Goal: Task Accomplishment & Management: Complete application form

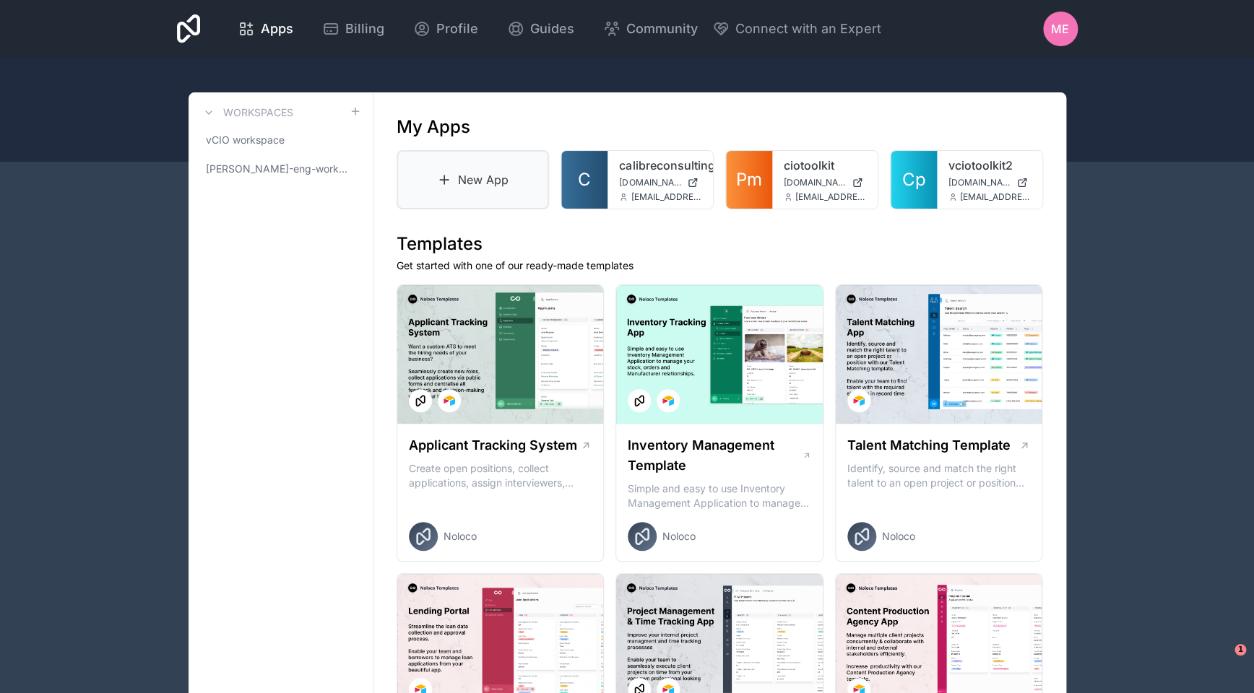
click at [516, 190] on link "New App" at bounding box center [473, 179] width 153 height 59
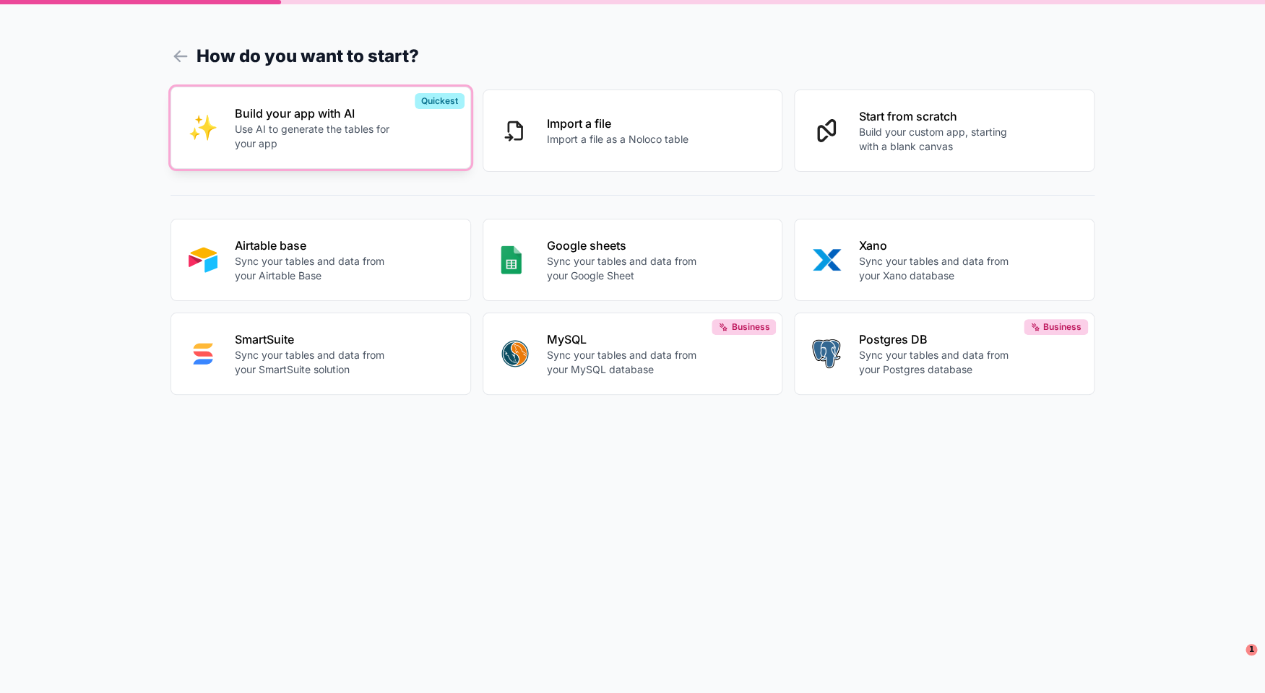
click at [397, 126] on div "Build your app with AI Use AI to generate the tables for your app" at bounding box center [344, 128] width 218 height 46
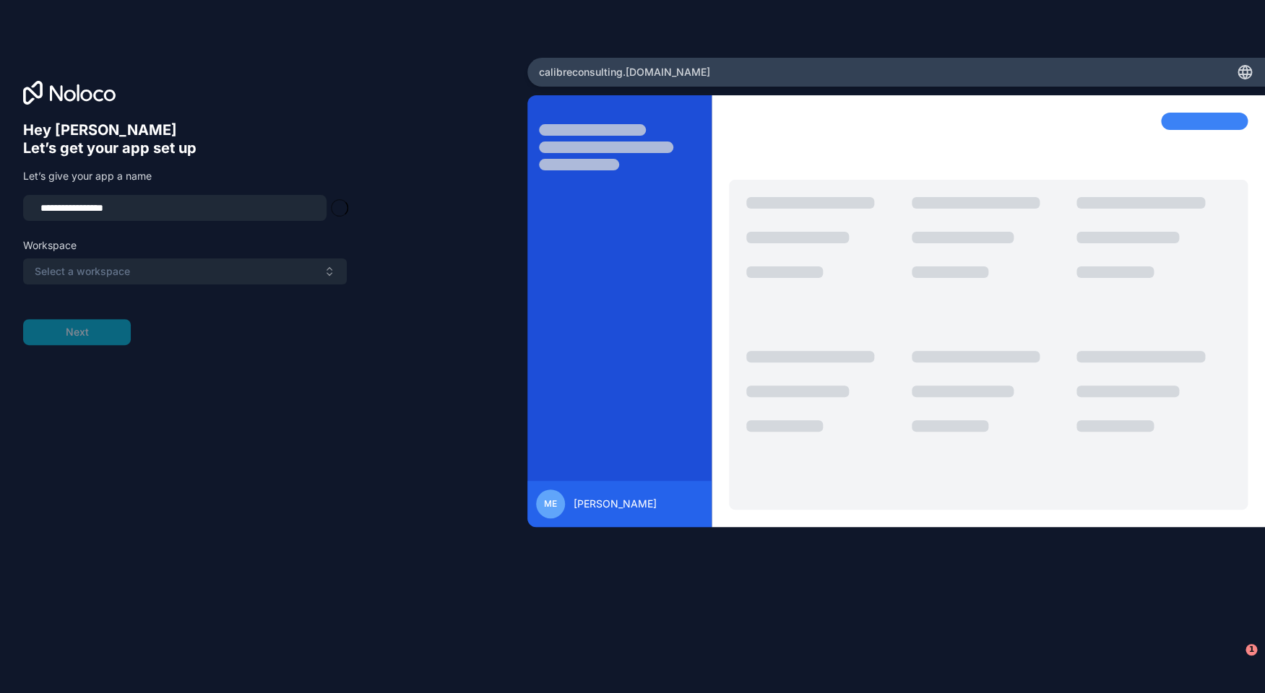
type input "**********"
click at [233, 266] on button "Select a workspace" at bounding box center [185, 272] width 324 height 26
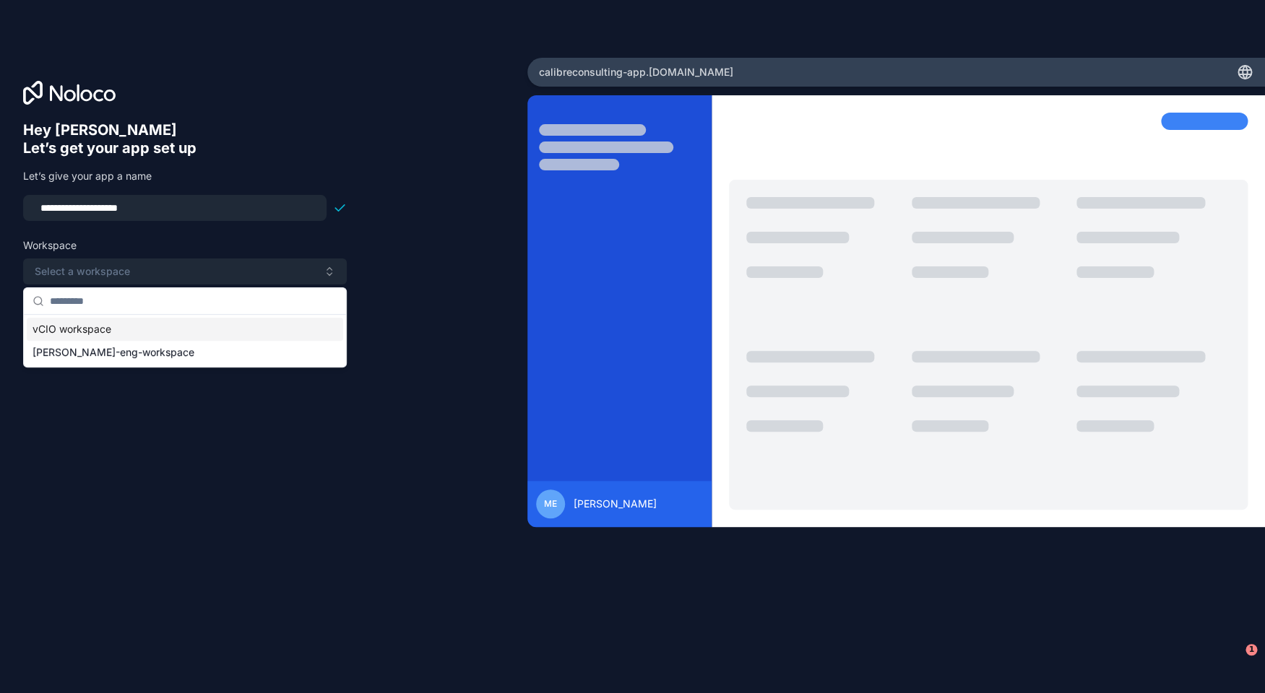
click at [227, 326] on div "vCIO workspace" at bounding box center [185, 329] width 316 height 23
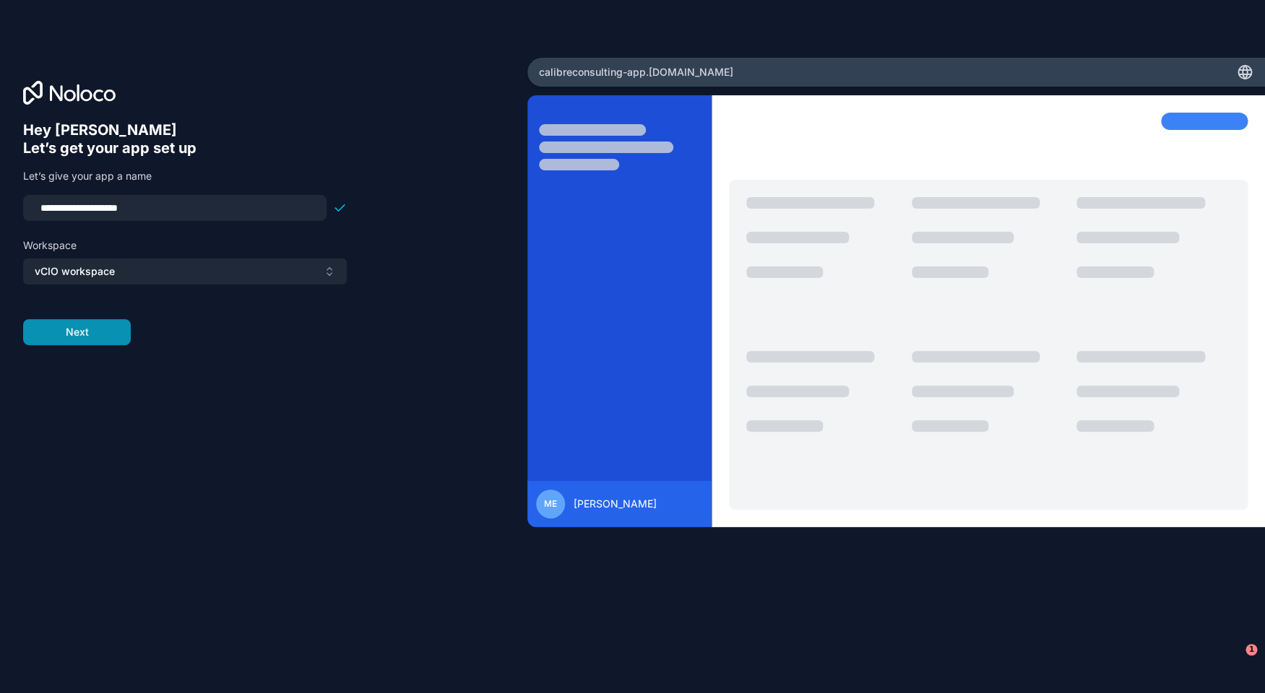
click at [117, 330] on button "Next" at bounding box center [77, 332] width 108 height 26
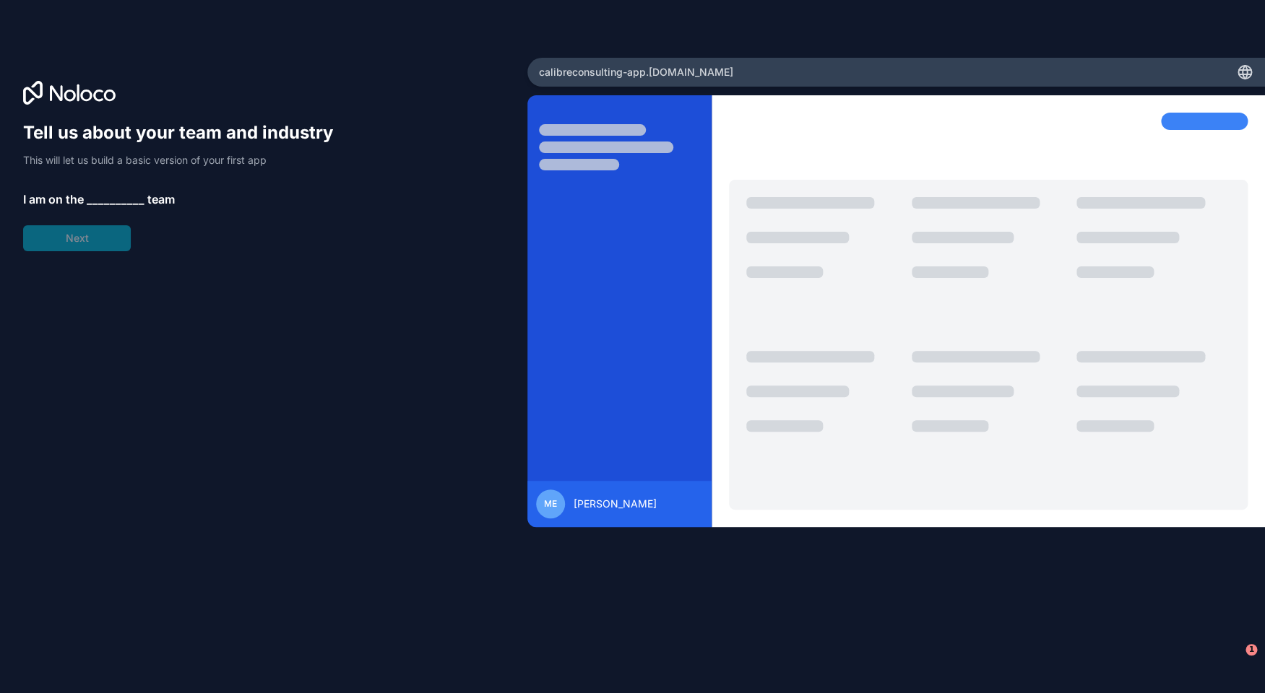
drag, startPoint x: 133, startPoint y: 190, endPoint x: 129, endPoint y: 199, distance: 9.7
click at [133, 190] on div "Tell us about your team and industry This will let us build a basic version of …" at bounding box center [185, 186] width 324 height 130
click at [129, 199] on span "__________" at bounding box center [116, 199] width 58 height 17
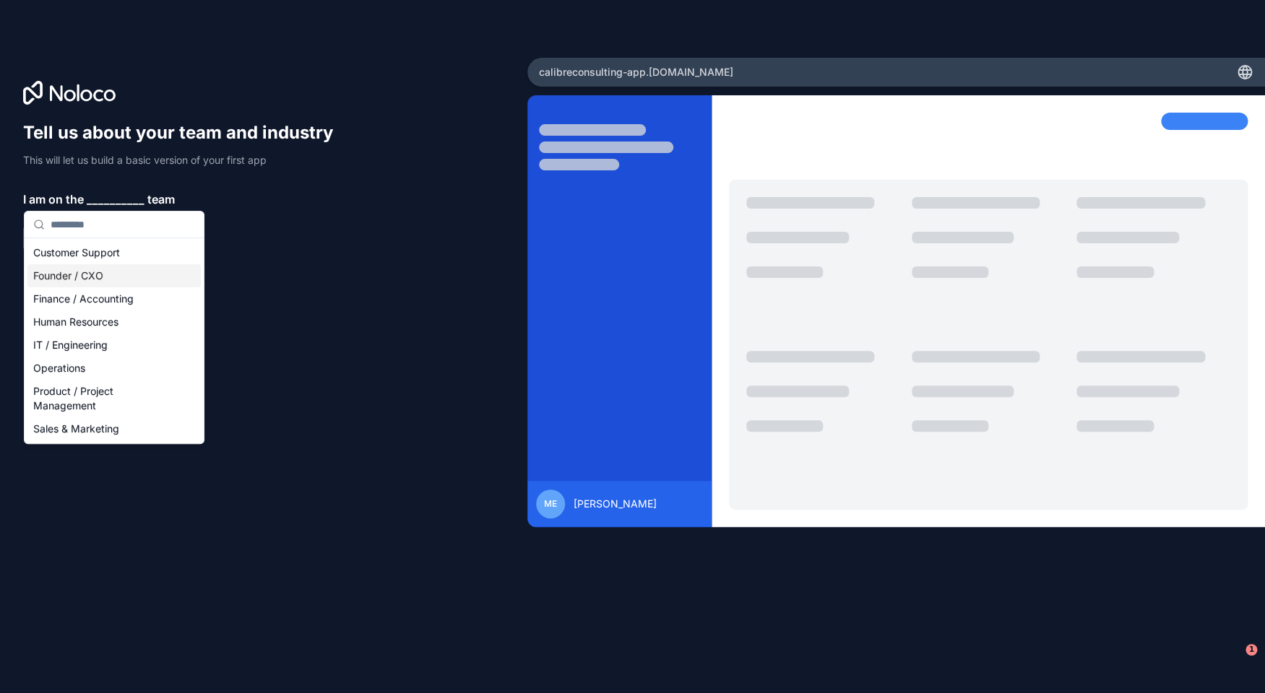
click at [123, 276] on div "Founder / CXO" at bounding box center [113, 275] width 173 height 23
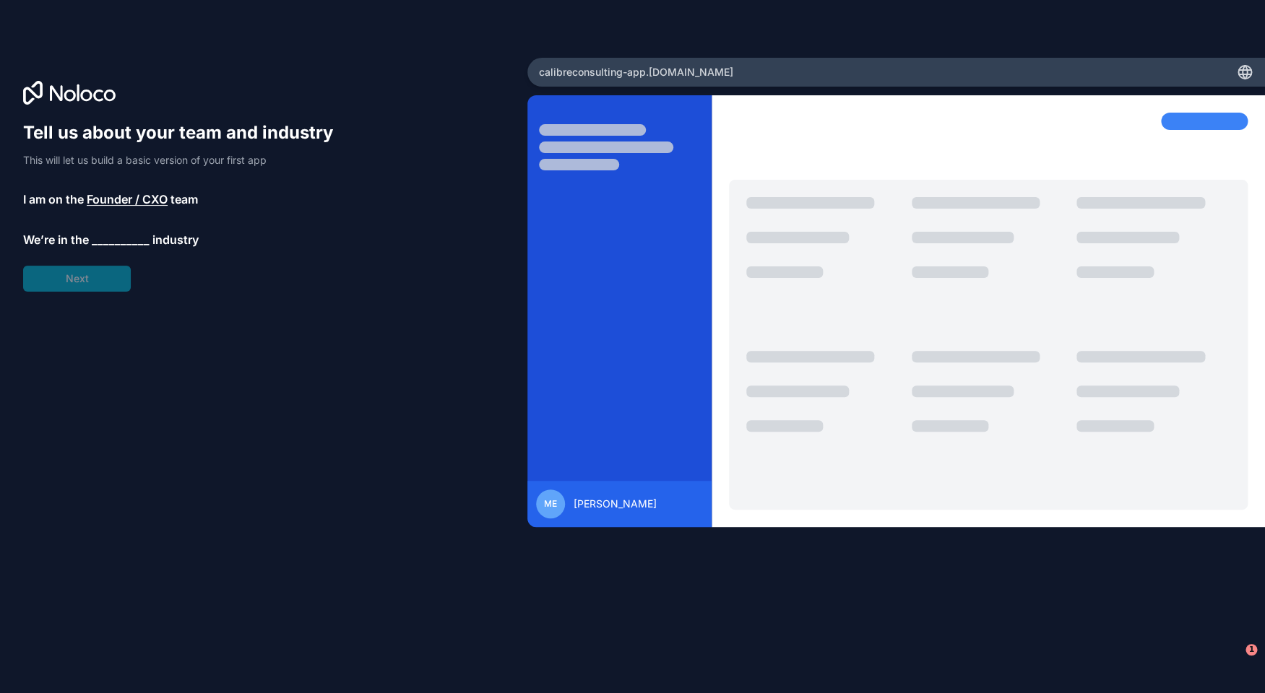
click at [124, 243] on span "__________" at bounding box center [121, 239] width 58 height 17
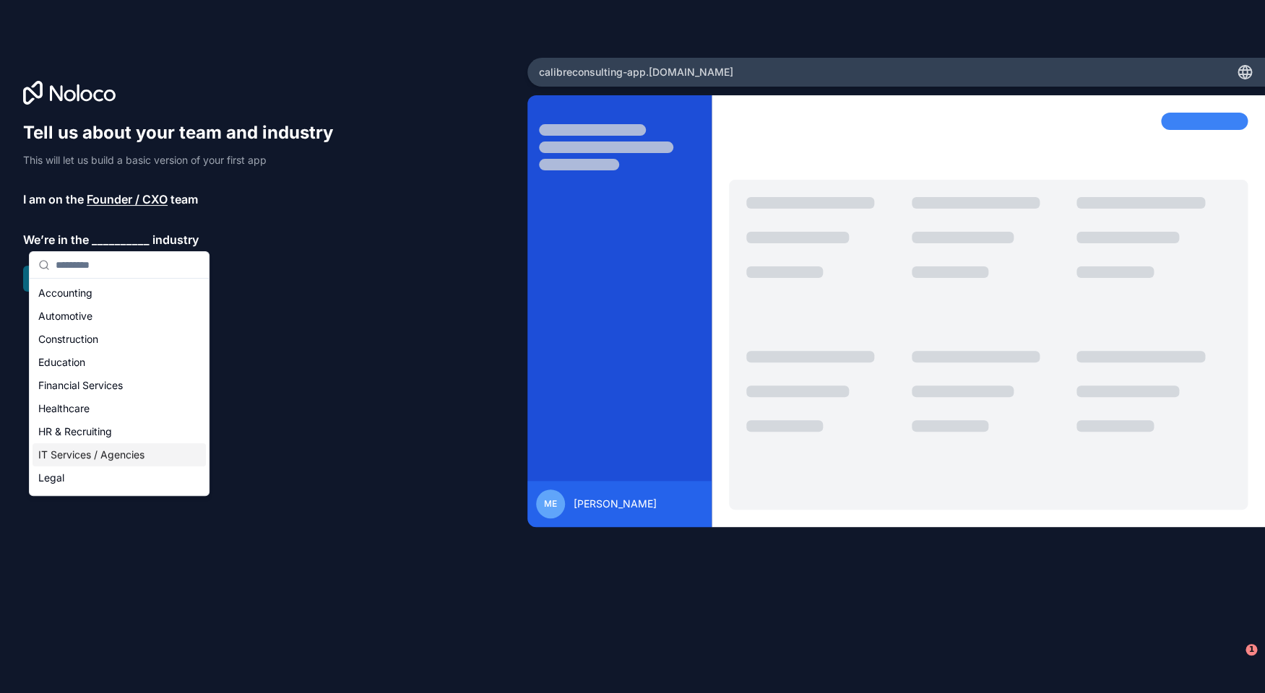
click at [95, 449] on div "IT Services / Agencies" at bounding box center [119, 455] width 173 height 23
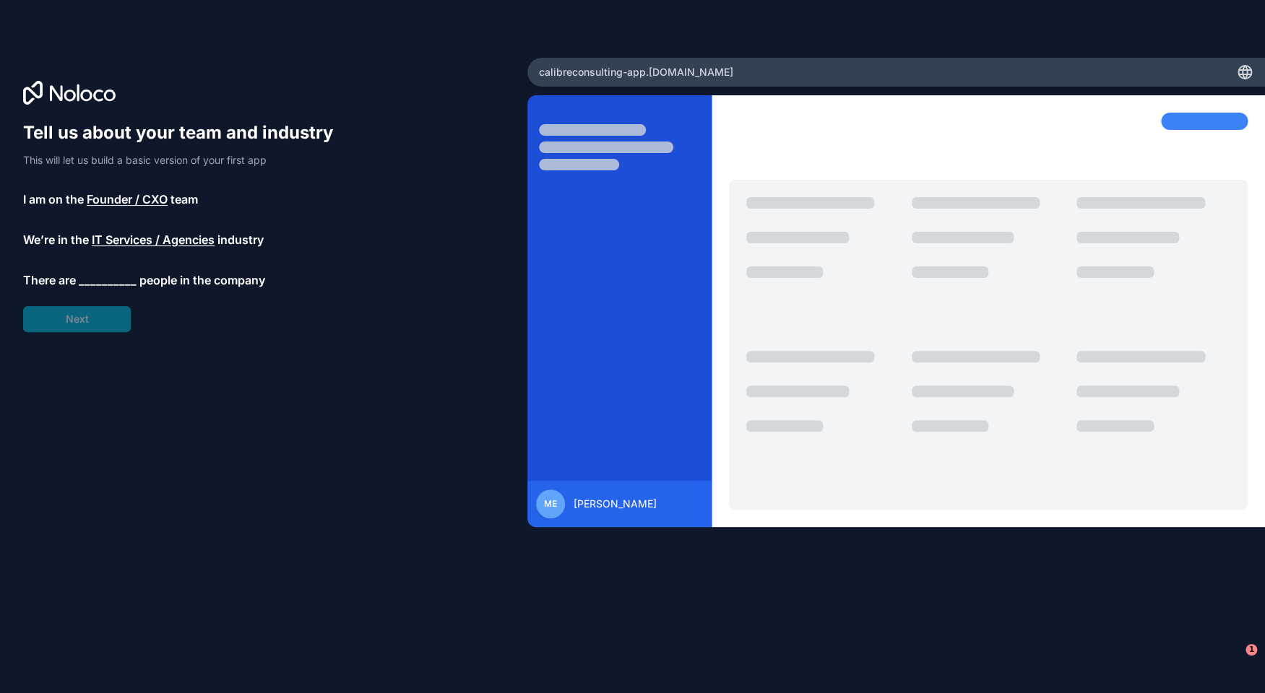
click at [113, 274] on span "__________" at bounding box center [108, 280] width 58 height 17
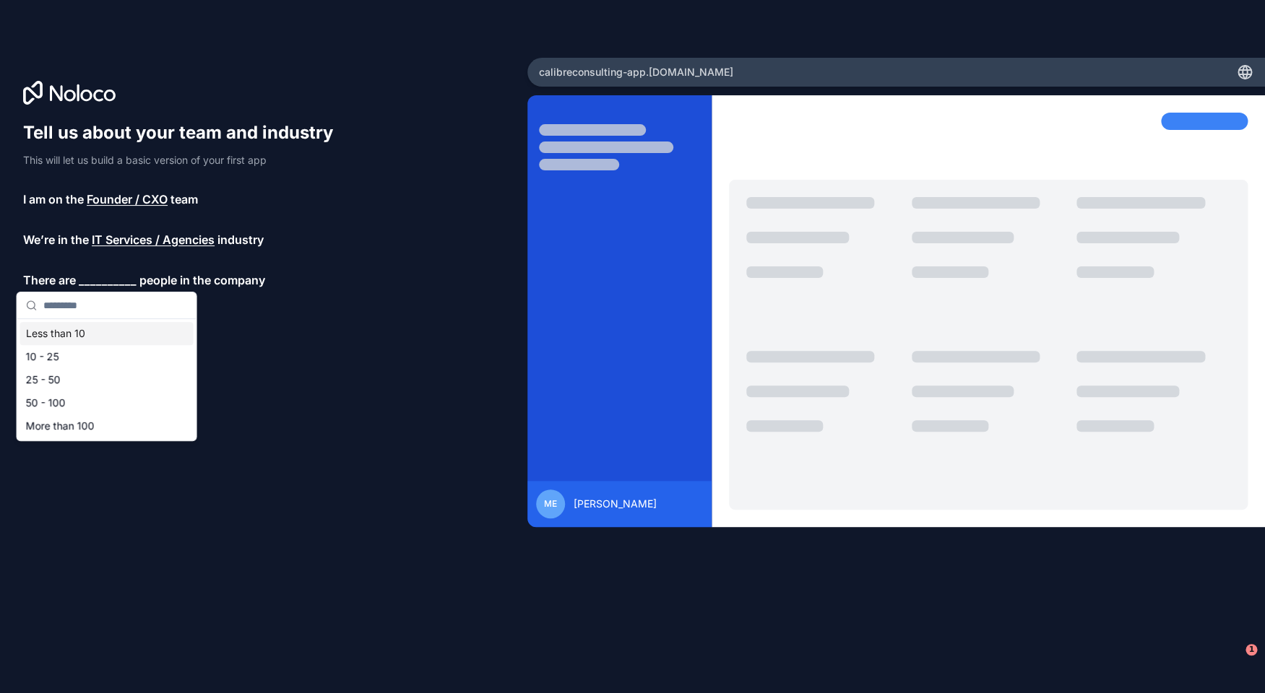
click at [90, 332] on div "Less than 10" at bounding box center [106, 333] width 173 height 23
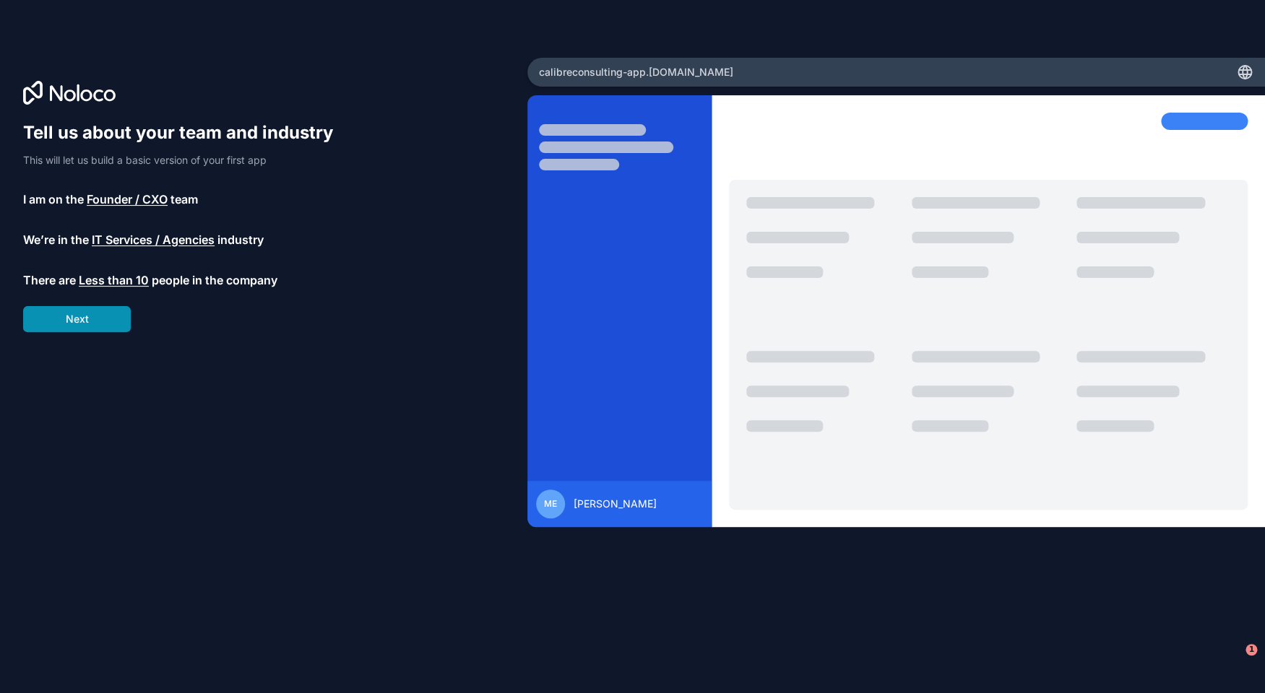
click at [89, 326] on button "Next" at bounding box center [77, 319] width 108 height 26
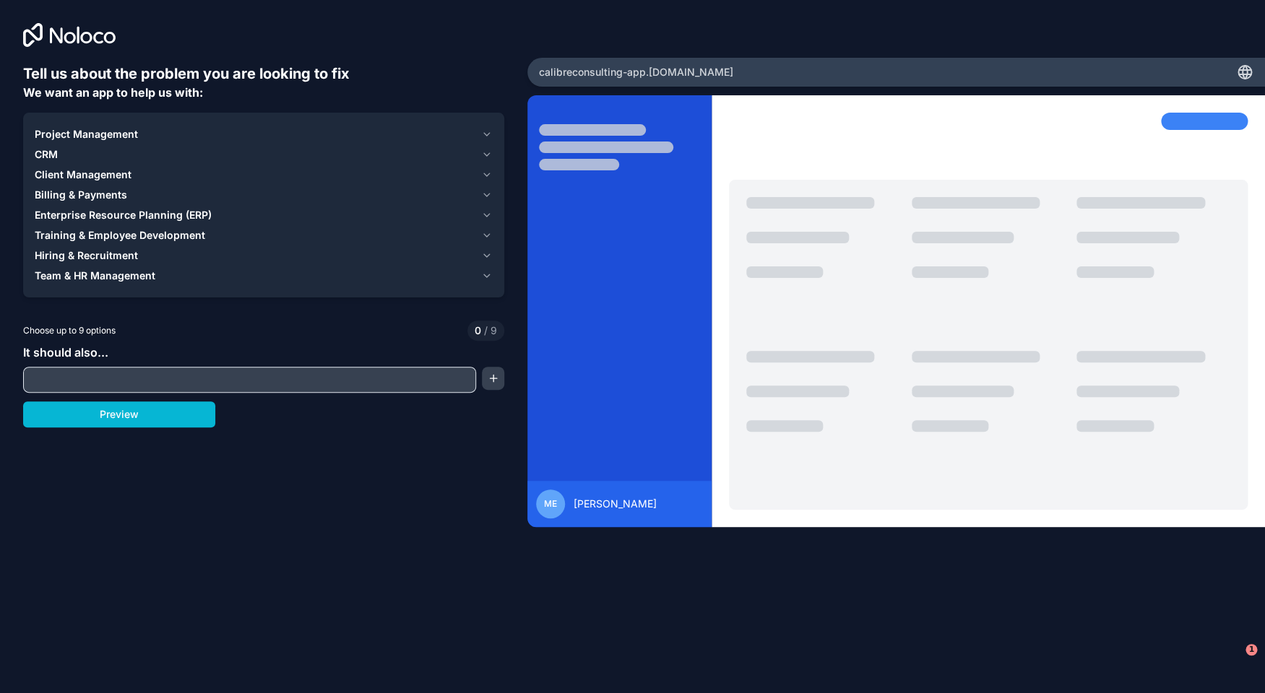
click at [137, 376] on input "text" at bounding box center [250, 380] width 446 height 20
click at [498, 386] on button "button" at bounding box center [493, 378] width 22 height 23
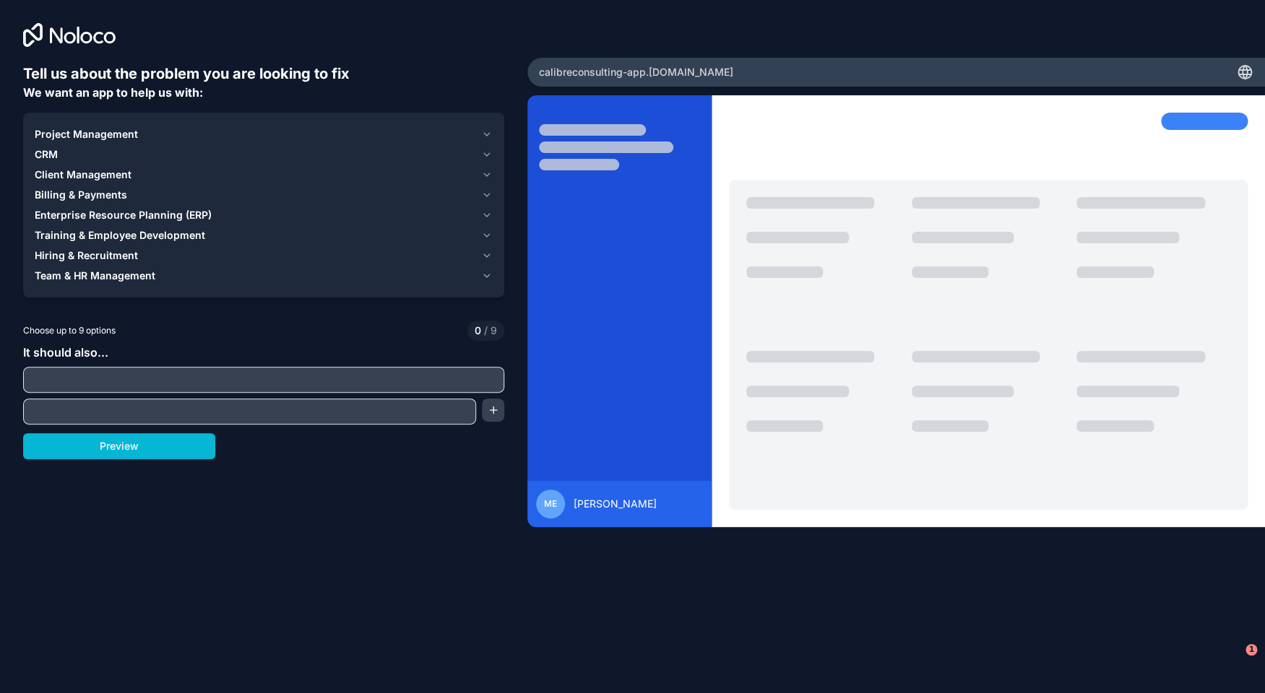
click at [449, 383] on input "text" at bounding box center [264, 380] width 474 height 20
click at [308, 381] on input "text" at bounding box center [264, 380] width 474 height 20
paste input "**********"
type input "**********"
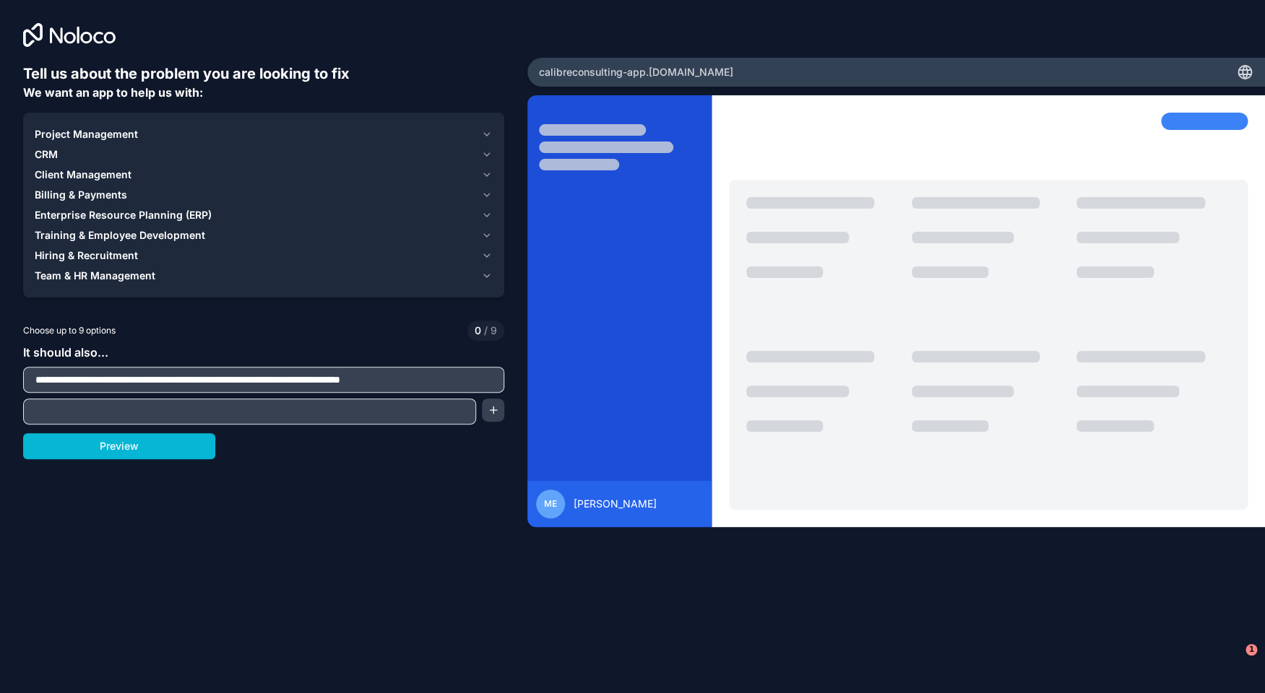
click at [213, 412] on input "text" at bounding box center [250, 412] width 446 height 20
paste input "**********"
type input "**********"
click at [500, 414] on button "button" at bounding box center [493, 410] width 22 height 23
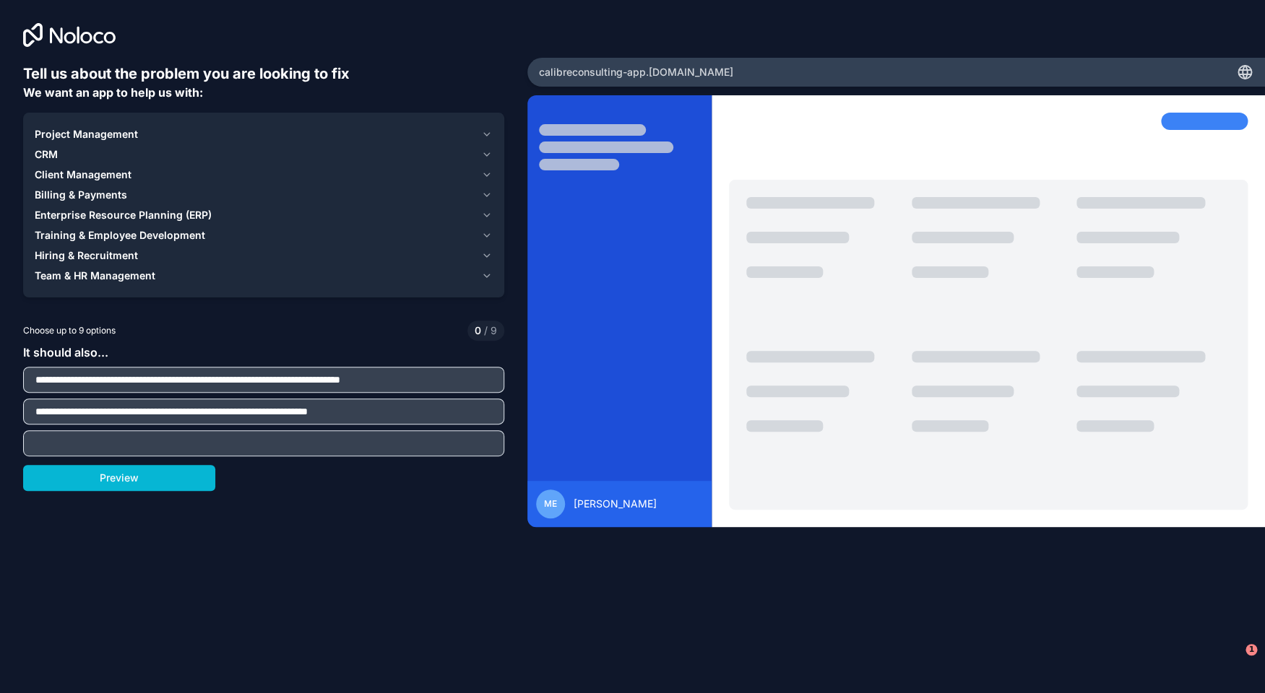
click at [164, 444] on input "text" at bounding box center [264, 443] width 474 height 20
paste input "**********"
click at [262, 439] on input "**********" at bounding box center [264, 443] width 474 height 20
paste input "**********"
type input "**********"
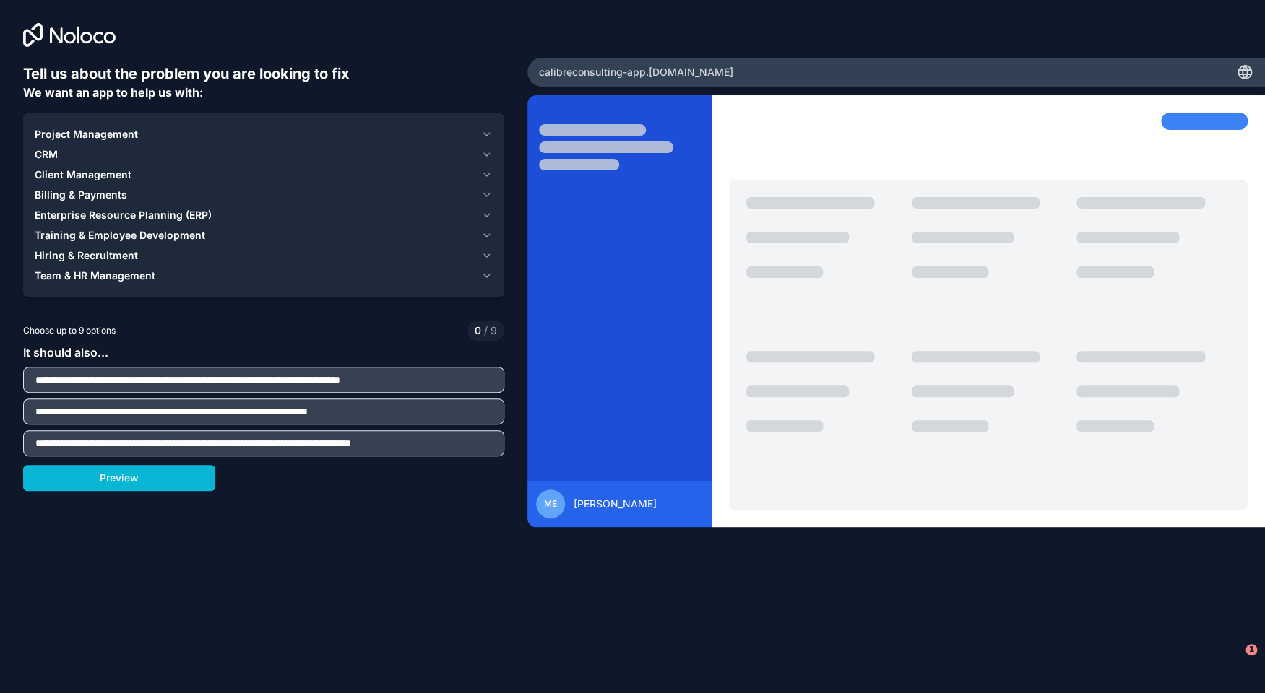
click at [145, 136] on div "Project Management" at bounding box center [255, 134] width 441 height 14
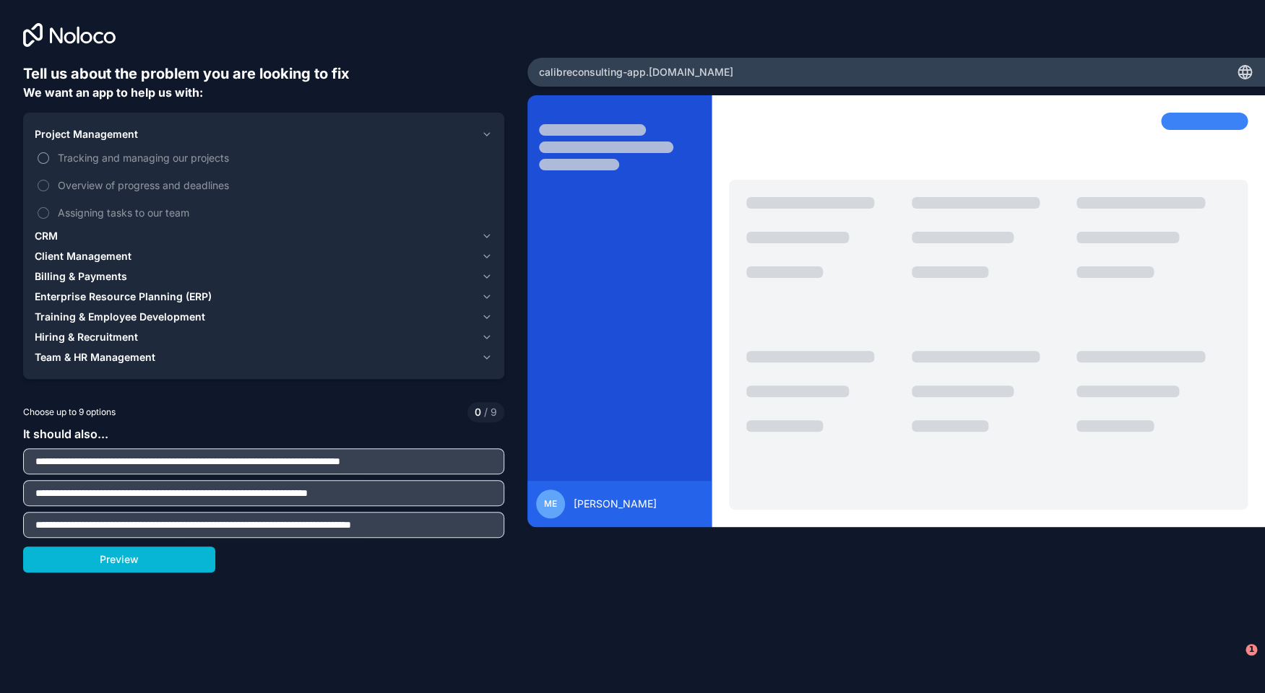
click at [126, 157] on span "Tracking and managing our projects" at bounding box center [274, 157] width 432 height 15
click at [49, 157] on button "Tracking and managing our projects" at bounding box center [44, 158] width 12 height 12
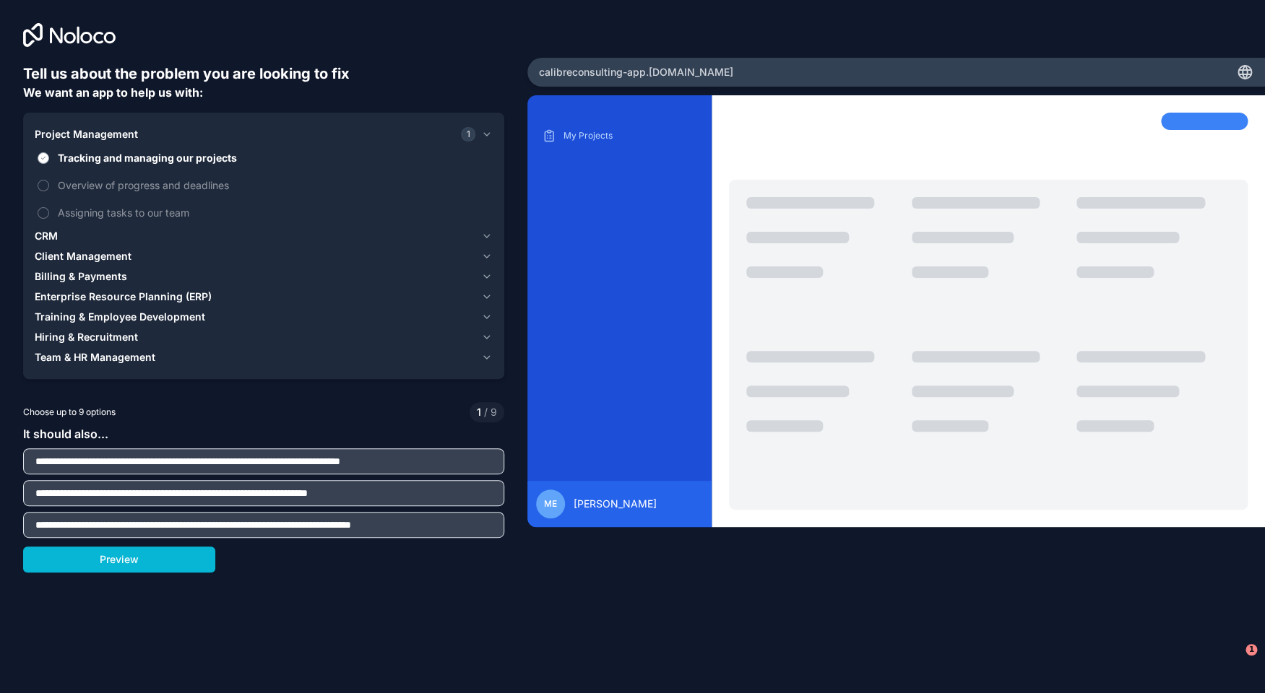
click at [126, 157] on span "Tracking and managing our projects" at bounding box center [274, 157] width 432 height 15
click at [49, 157] on button "Tracking and managing our projects" at bounding box center [44, 158] width 12 height 12
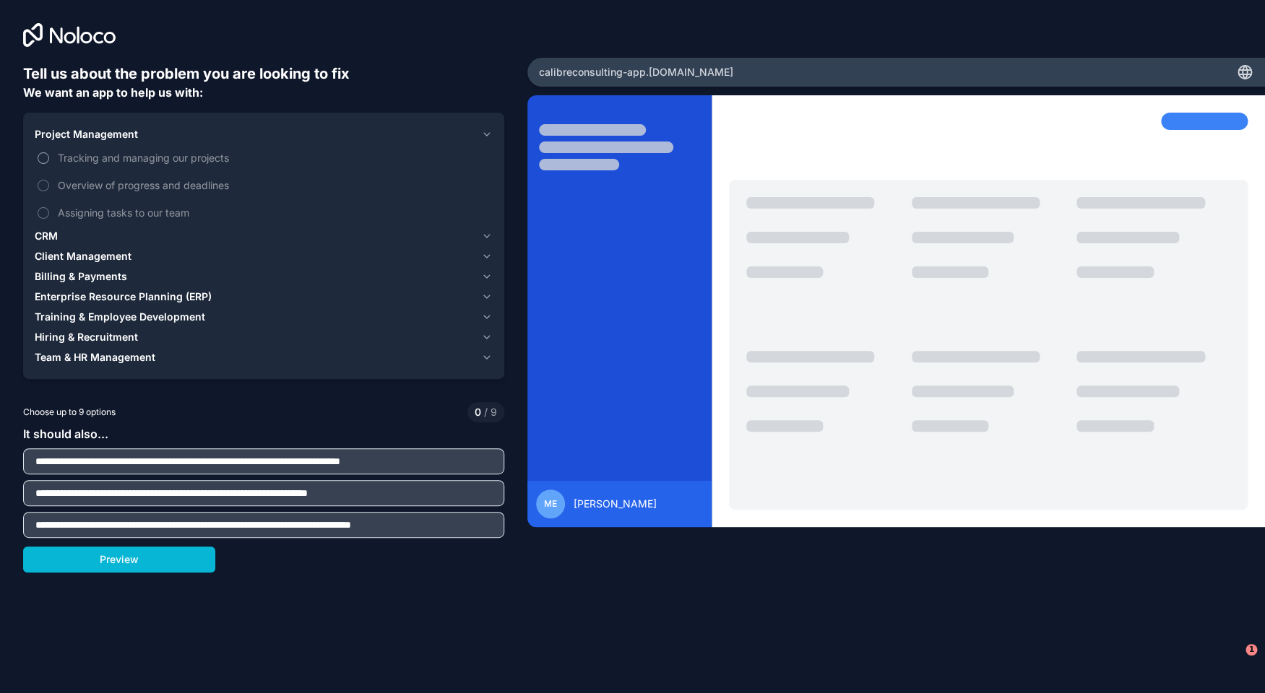
click at [135, 157] on span "Tracking and managing our projects" at bounding box center [274, 157] width 432 height 15
click at [49, 157] on button "Tracking and managing our projects" at bounding box center [44, 158] width 12 height 12
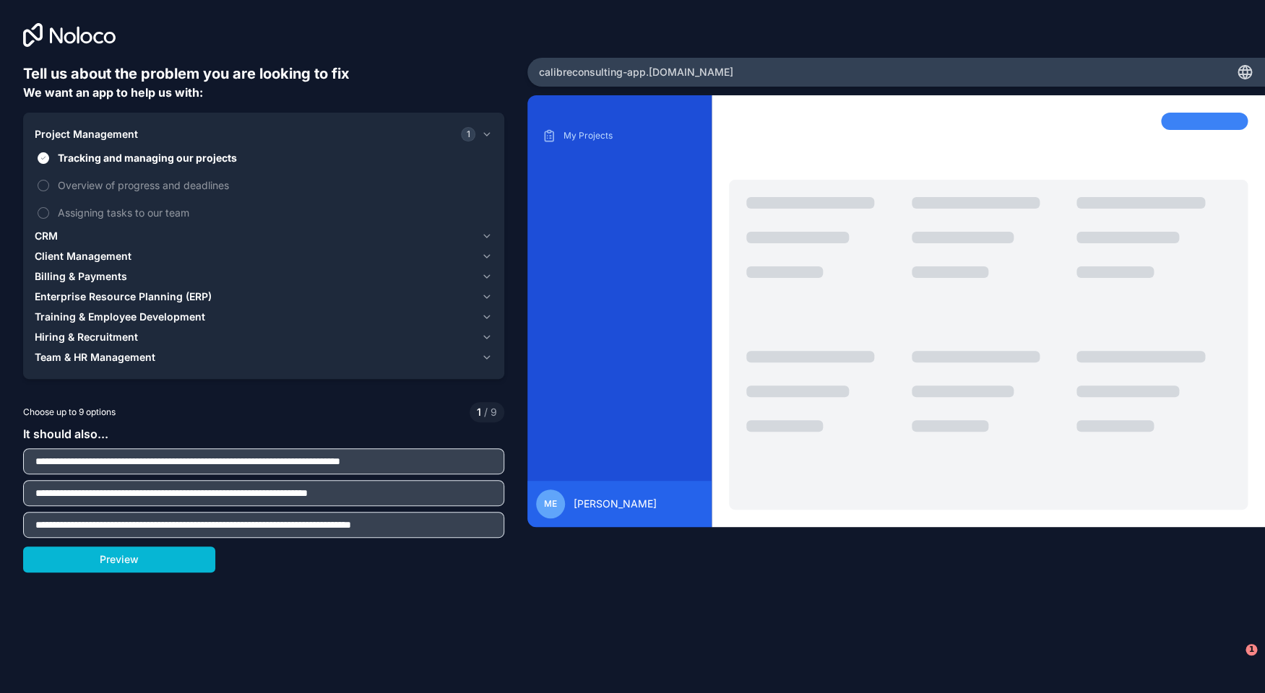
click at [66, 236] on div "CRM" at bounding box center [255, 236] width 441 height 14
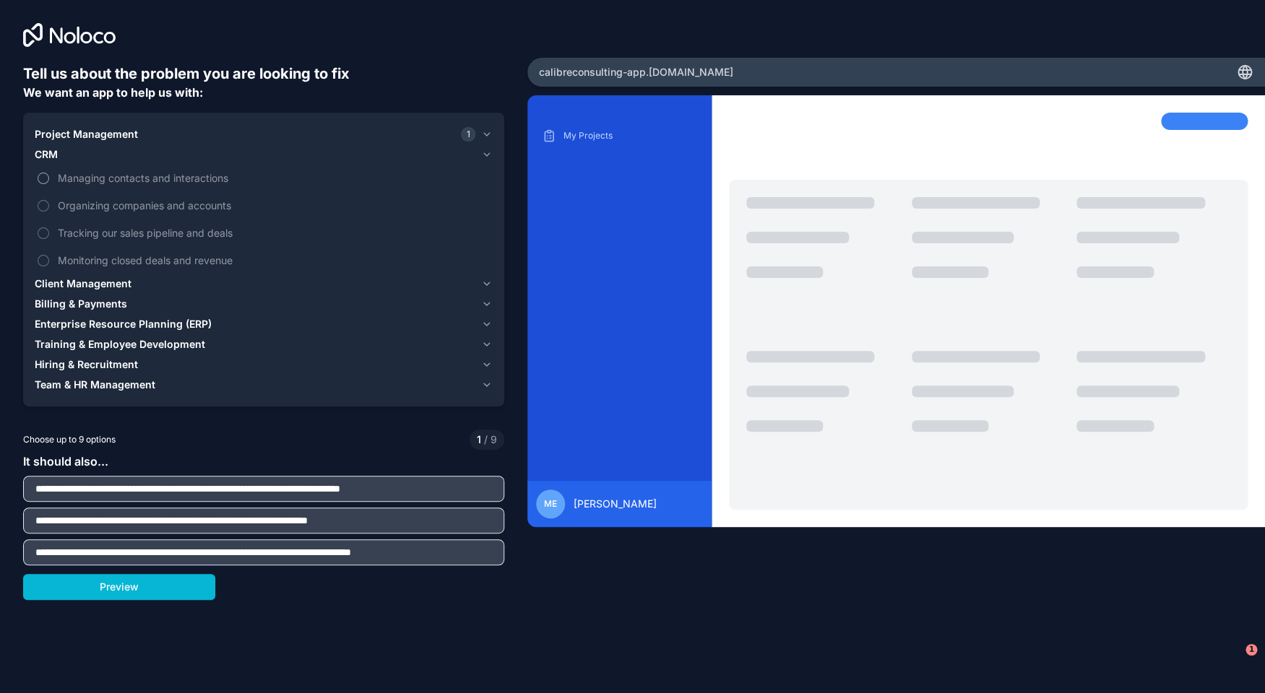
click at [146, 185] on span "Managing contacts and interactions" at bounding box center [274, 177] width 432 height 15
click at [49, 184] on button "Managing contacts and interactions" at bounding box center [44, 179] width 12 height 12
click at [138, 177] on span "Managing contacts and interactions" at bounding box center [274, 177] width 432 height 15
click at [49, 177] on button "Managing contacts and interactions" at bounding box center [44, 179] width 12 height 12
click at [138, 204] on span "Organizing companies and accounts" at bounding box center [274, 205] width 432 height 15
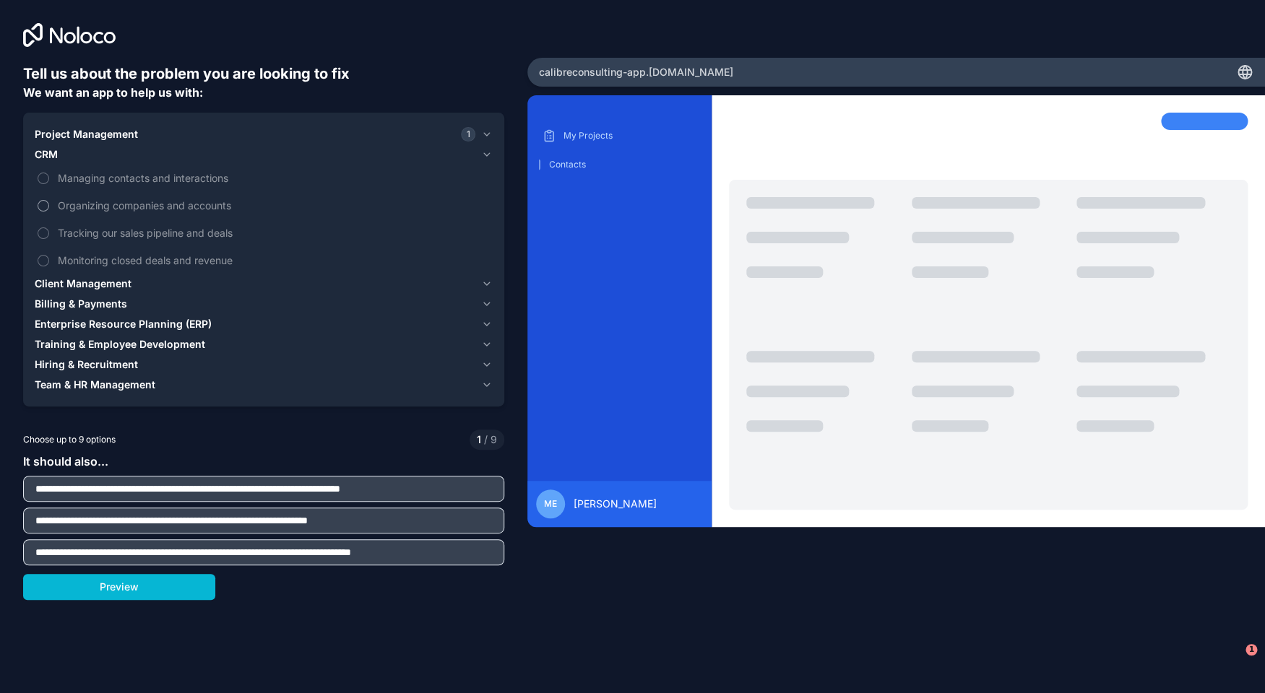
click at [49, 204] on button "Organizing companies and accounts" at bounding box center [44, 206] width 12 height 12
click at [108, 280] on span "Client Management" at bounding box center [83, 284] width 97 height 14
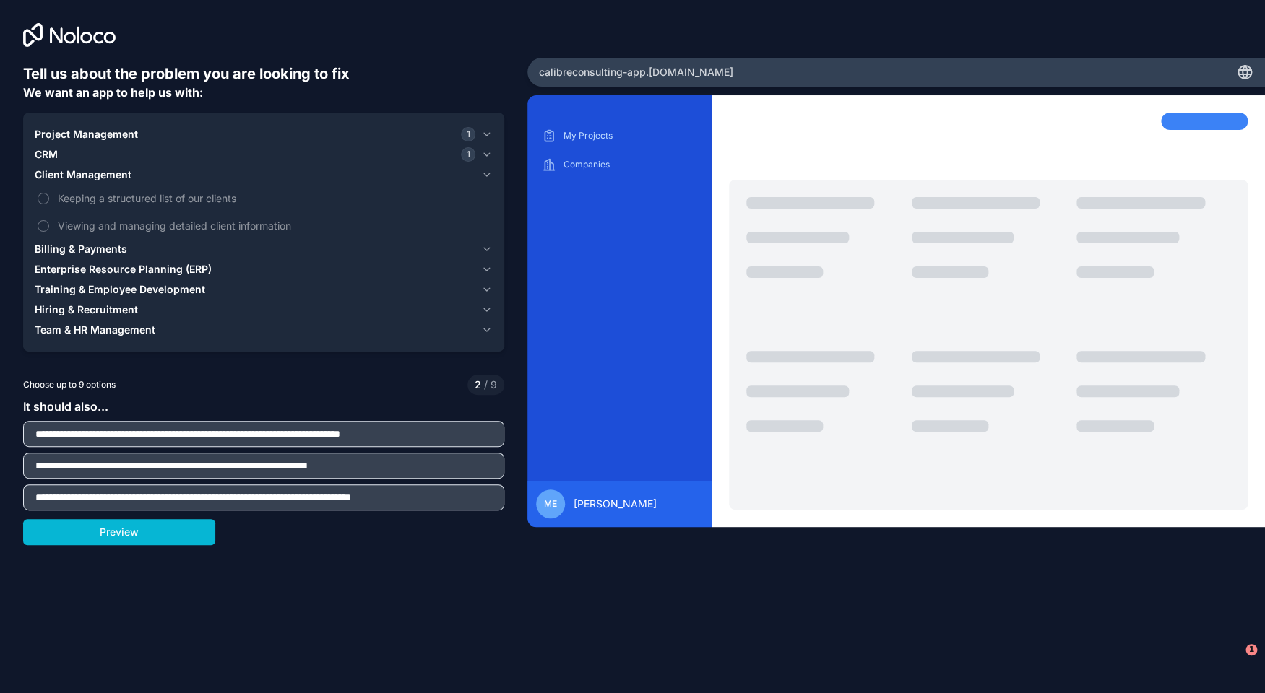
click at [119, 247] on span "Billing & Payments" at bounding box center [81, 249] width 92 height 14
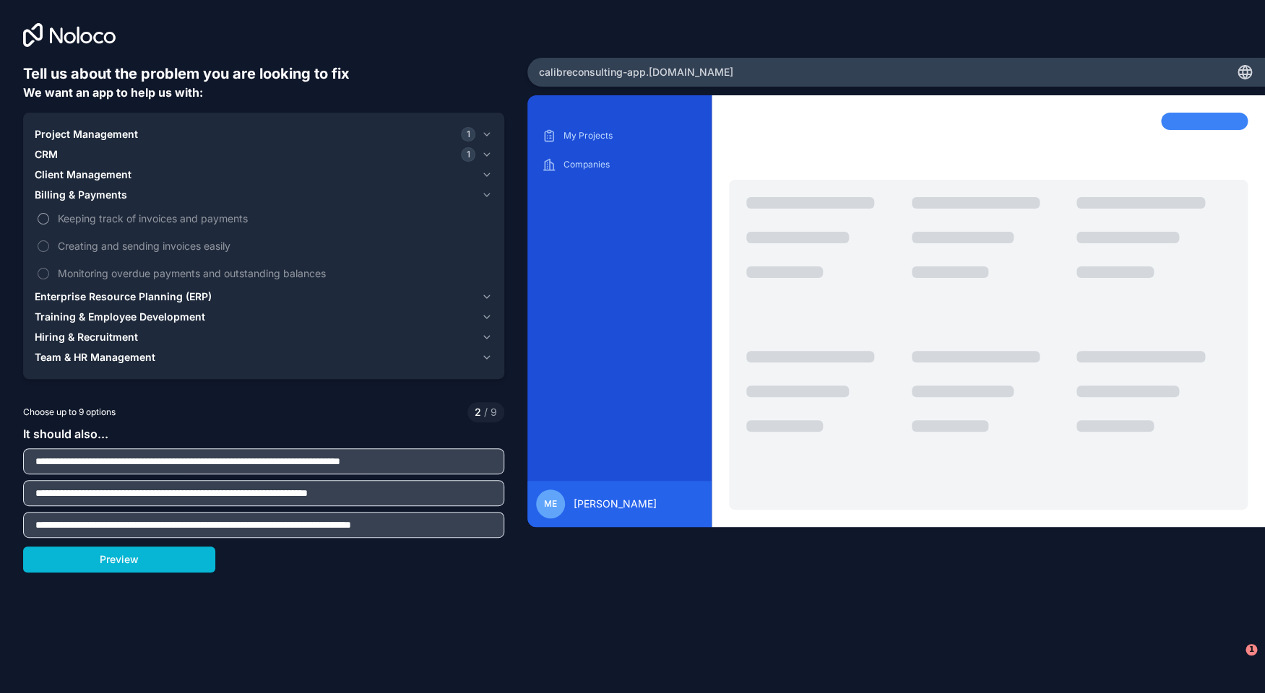
click at [132, 223] on span "Keeping track of invoices and payments" at bounding box center [274, 218] width 432 height 15
click at [49, 223] on button "Keeping track of invoices and payments" at bounding box center [44, 219] width 12 height 12
click at [121, 290] on span "Enterprise Resource Planning (ERP)" at bounding box center [123, 297] width 177 height 14
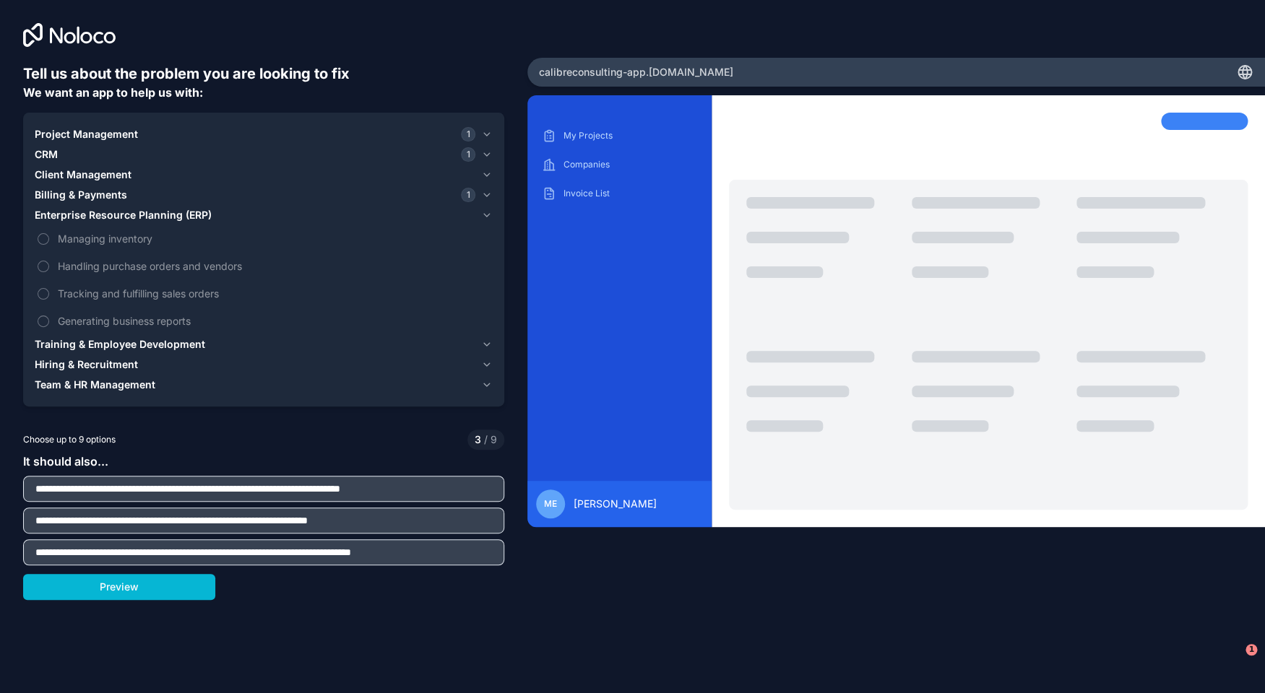
click at [164, 347] on span "Training & Employee Development" at bounding box center [120, 344] width 170 height 14
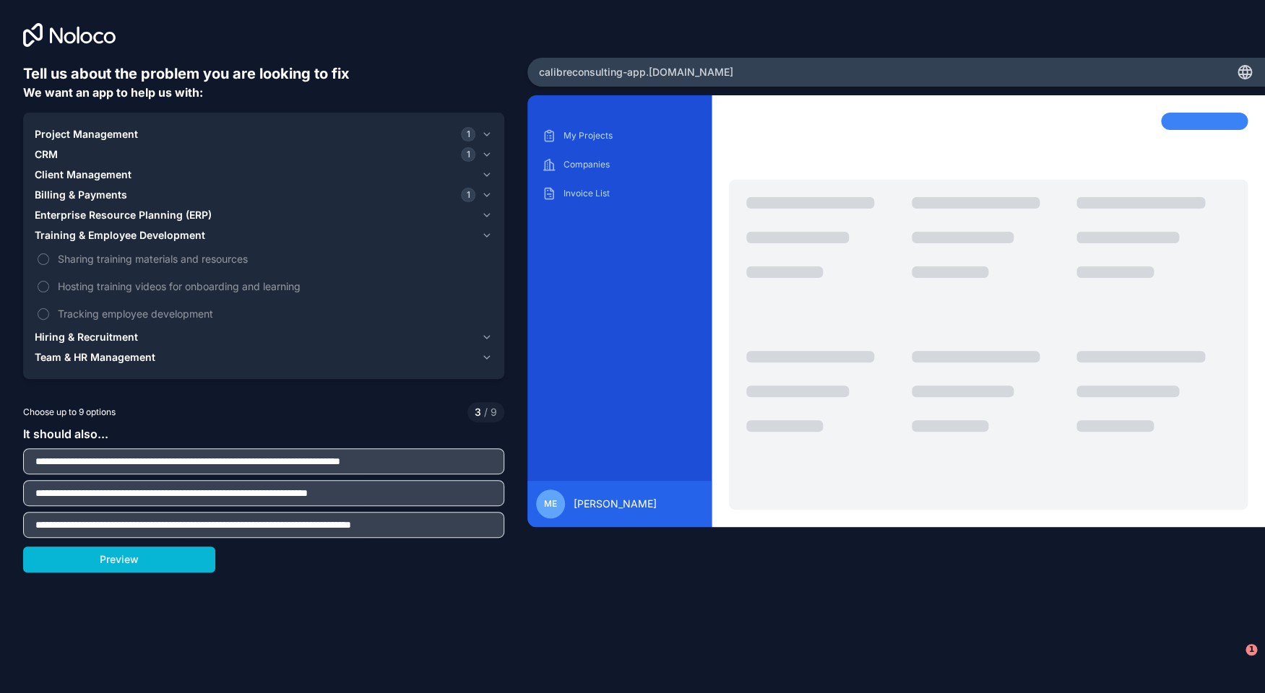
click at [150, 340] on div "Hiring & Recruitment" at bounding box center [255, 337] width 441 height 14
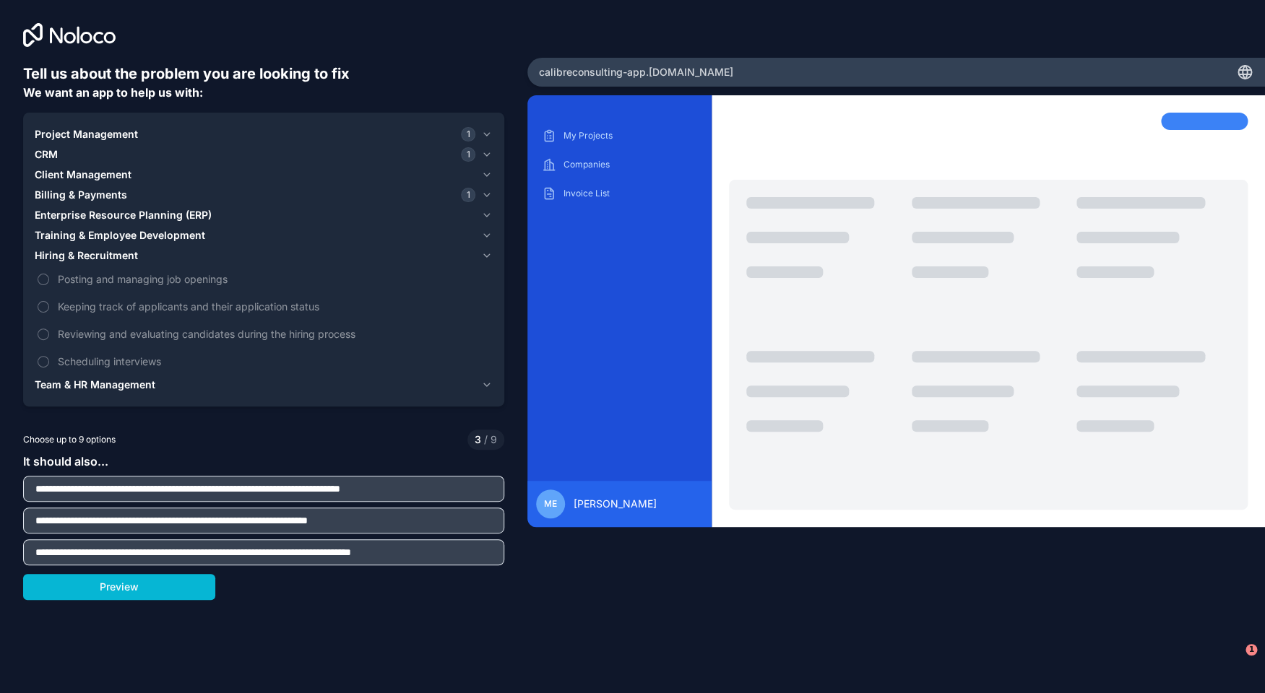
click at [154, 381] on span "Team & HR Management" at bounding box center [95, 385] width 121 height 14
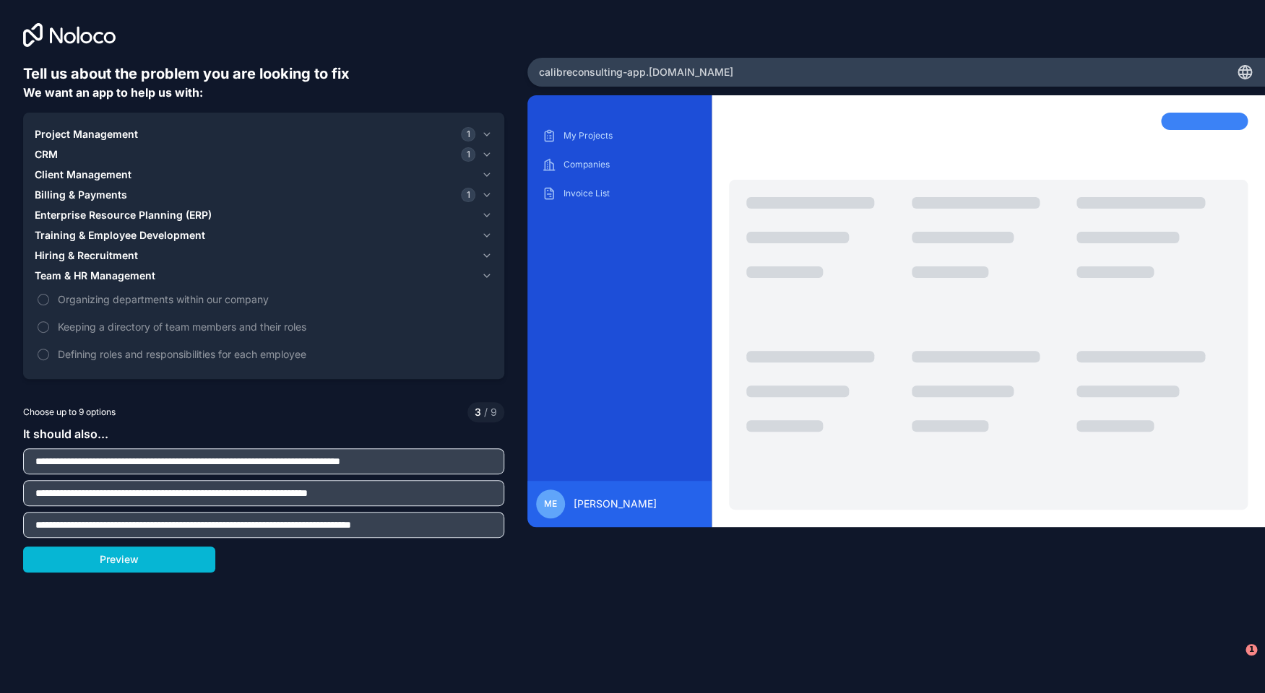
click at [343, 427] on div "**********" at bounding box center [263, 481] width 481 height 113
click at [480, 414] on span "3" at bounding box center [478, 412] width 7 height 14
click at [144, 282] on span "Team & HR Management" at bounding box center [95, 276] width 121 height 14
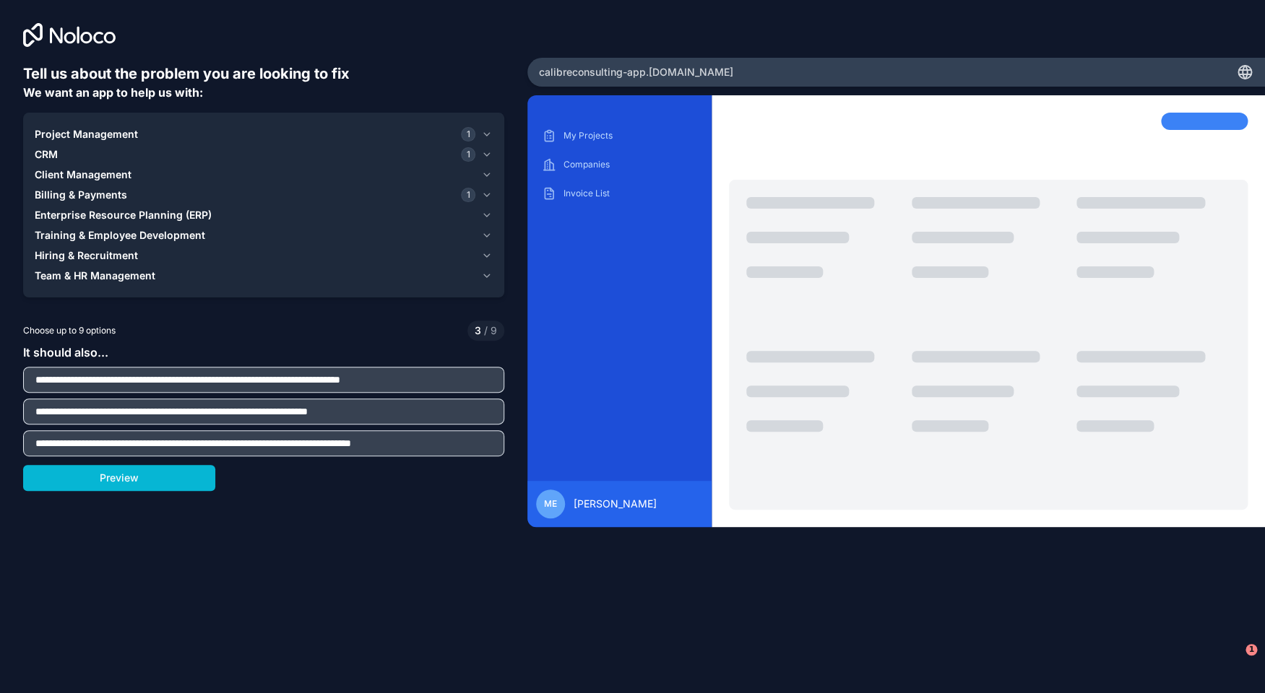
click at [459, 444] on input "**********" at bounding box center [264, 443] width 474 height 20
click at [431, 484] on div "Preview" at bounding box center [263, 478] width 481 height 26
click at [472, 329] on div "3 / 9" at bounding box center [485, 331] width 37 height 20
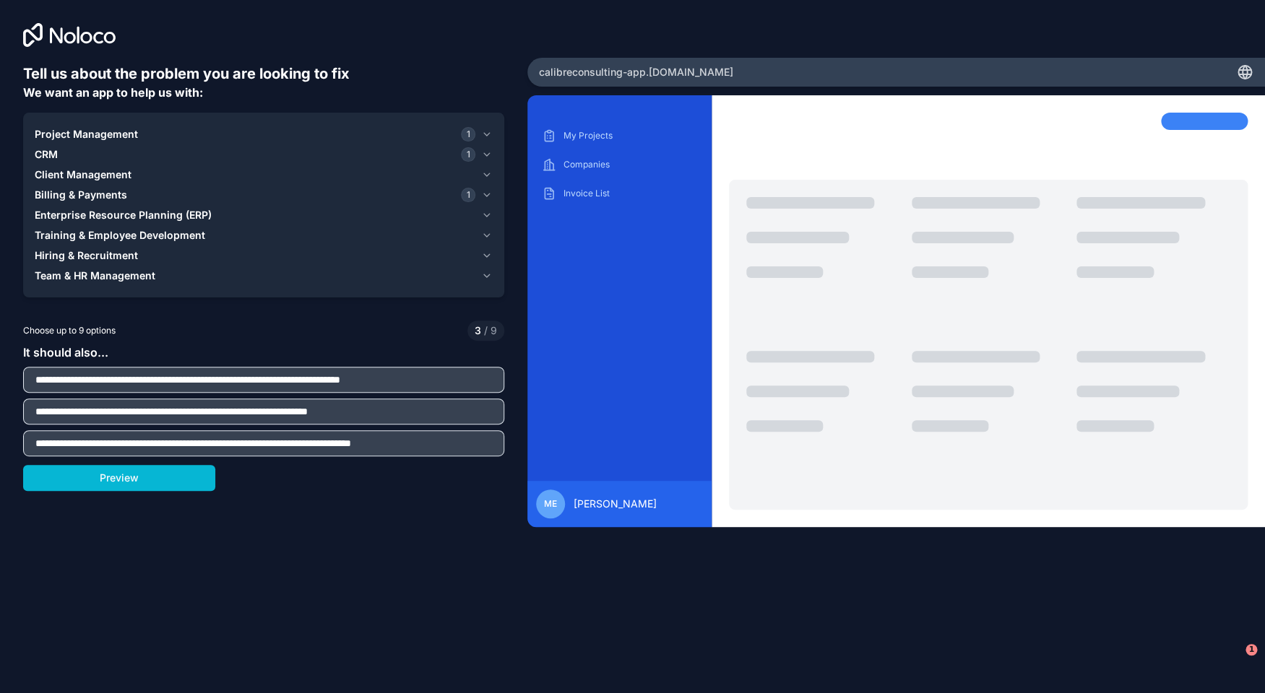
click at [474, 331] on div "3 / 9" at bounding box center [485, 331] width 37 height 20
click at [181, 474] on button "Preview" at bounding box center [119, 478] width 192 height 26
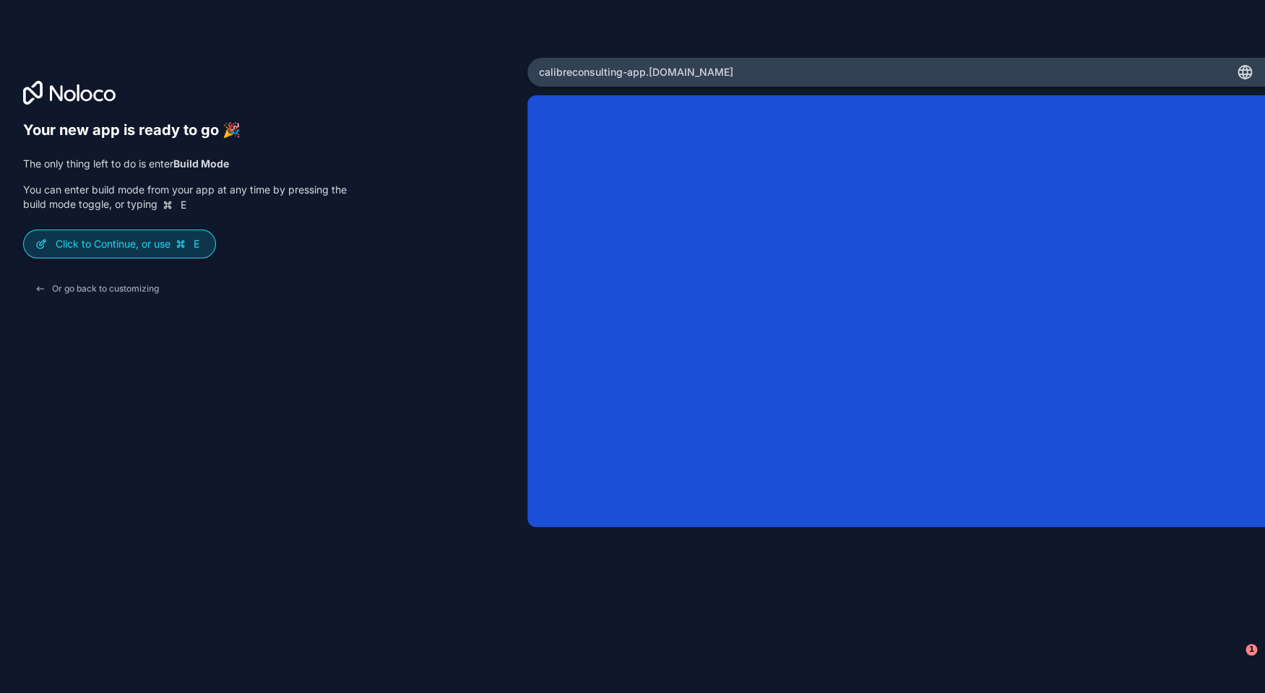
click at [172, 248] on p "Click to Continue, or use E" at bounding box center [130, 244] width 148 height 14
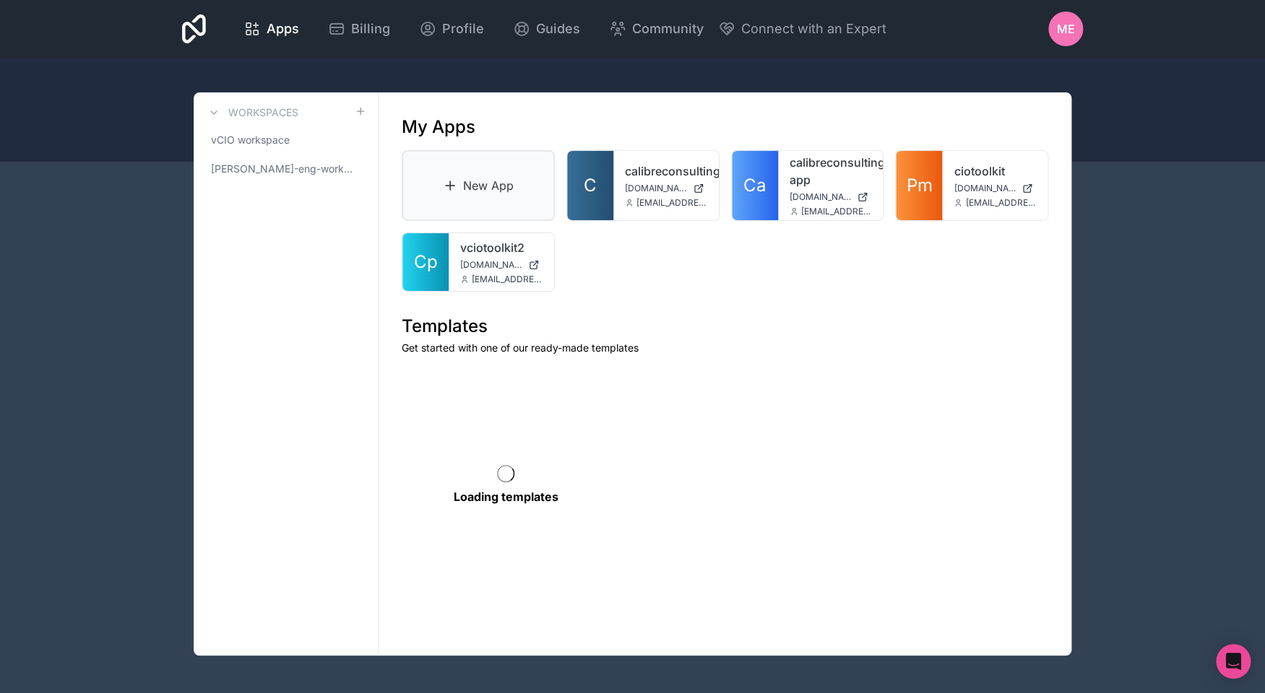
click at [522, 178] on link "New App" at bounding box center [478, 185] width 153 height 71
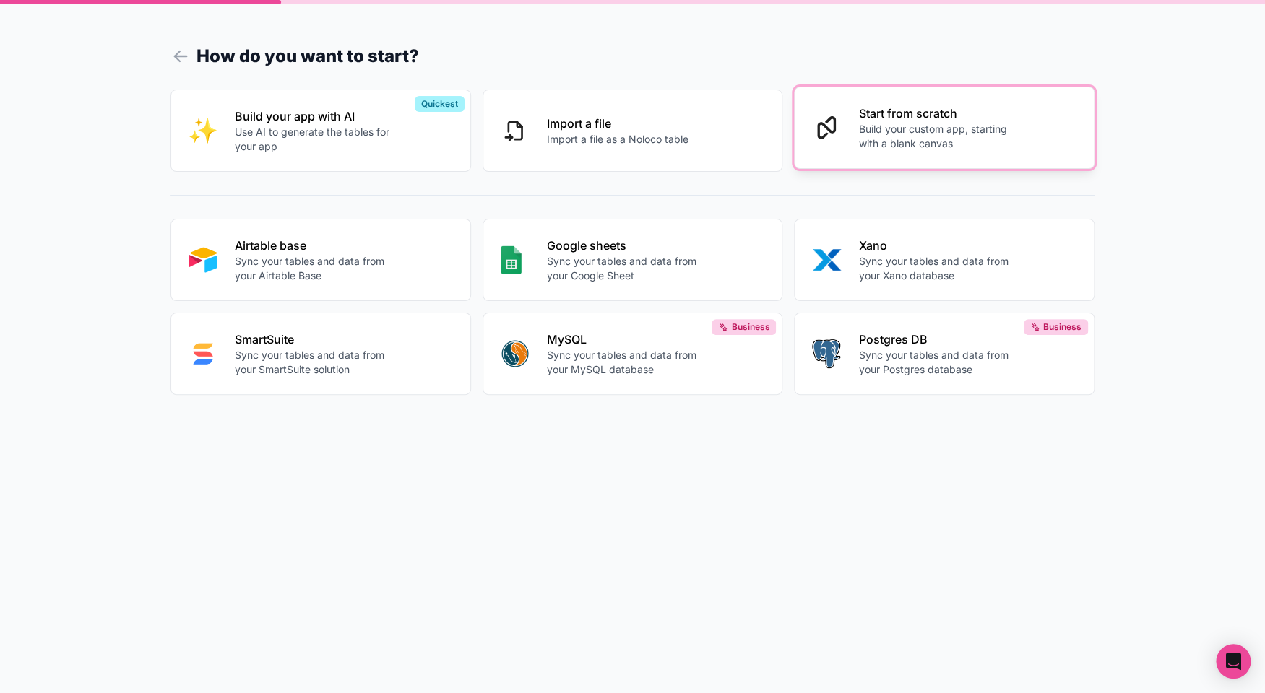
click at [829, 140] on button "Start from scratch Build your custom app, starting with a blank canvas" at bounding box center [944, 128] width 301 height 82
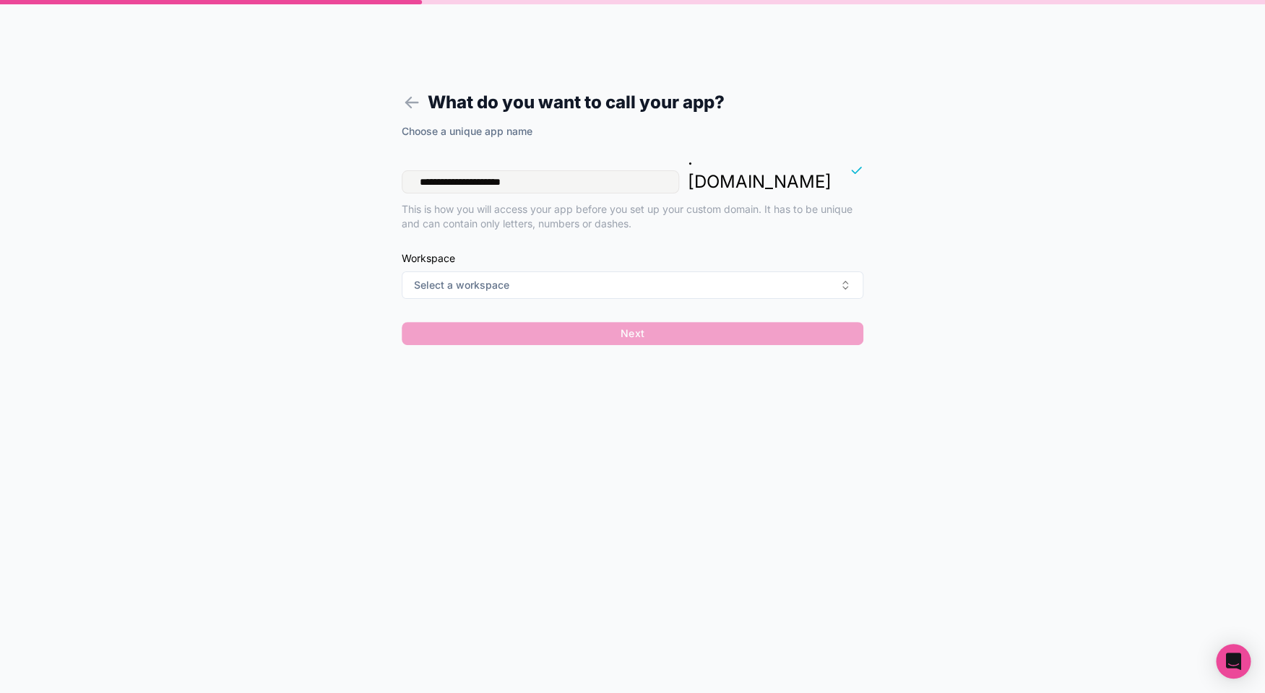
click at [607, 170] on input "**********" at bounding box center [540, 181] width 277 height 23
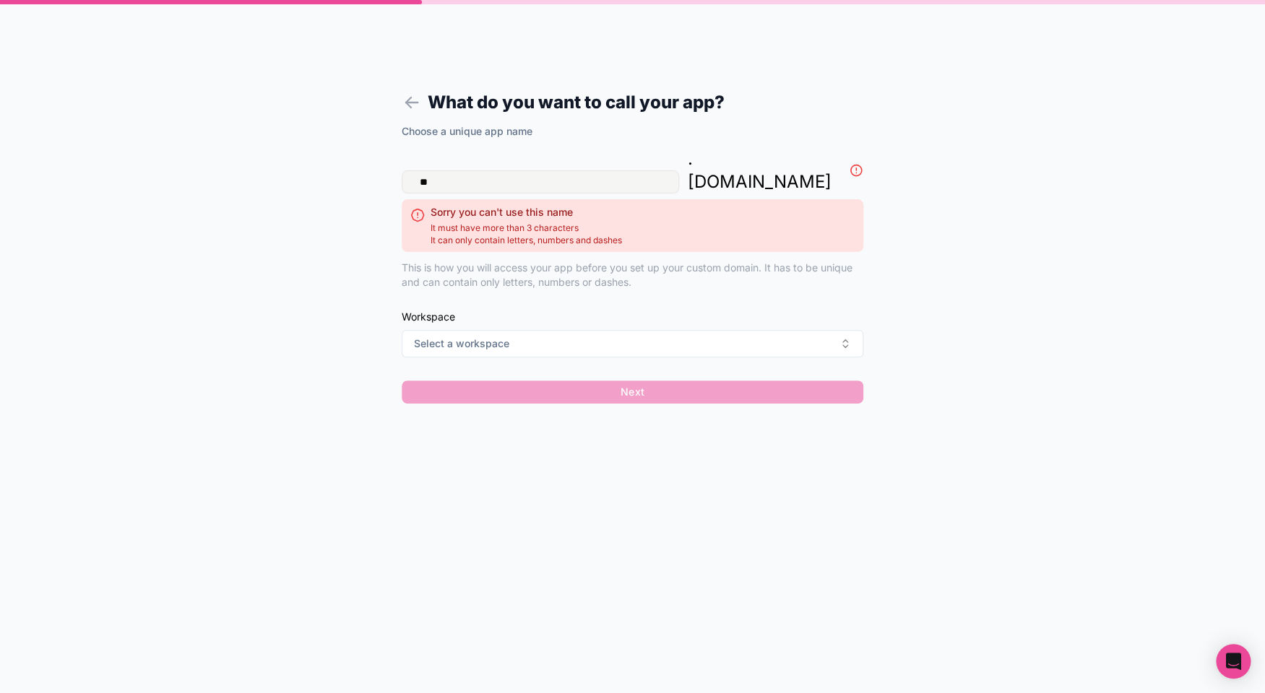
type input "*"
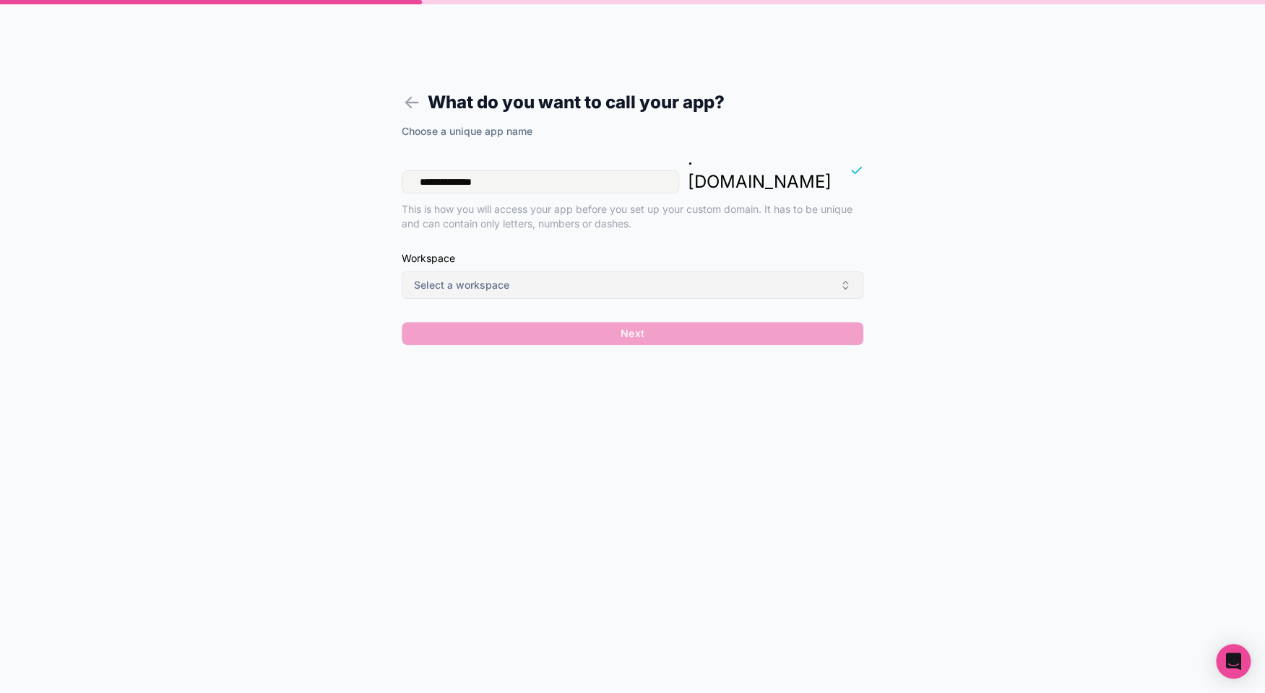
type input "**********"
click at [612, 272] on button "Select a workspace" at bounding box center [633, 285] width 462 height 27
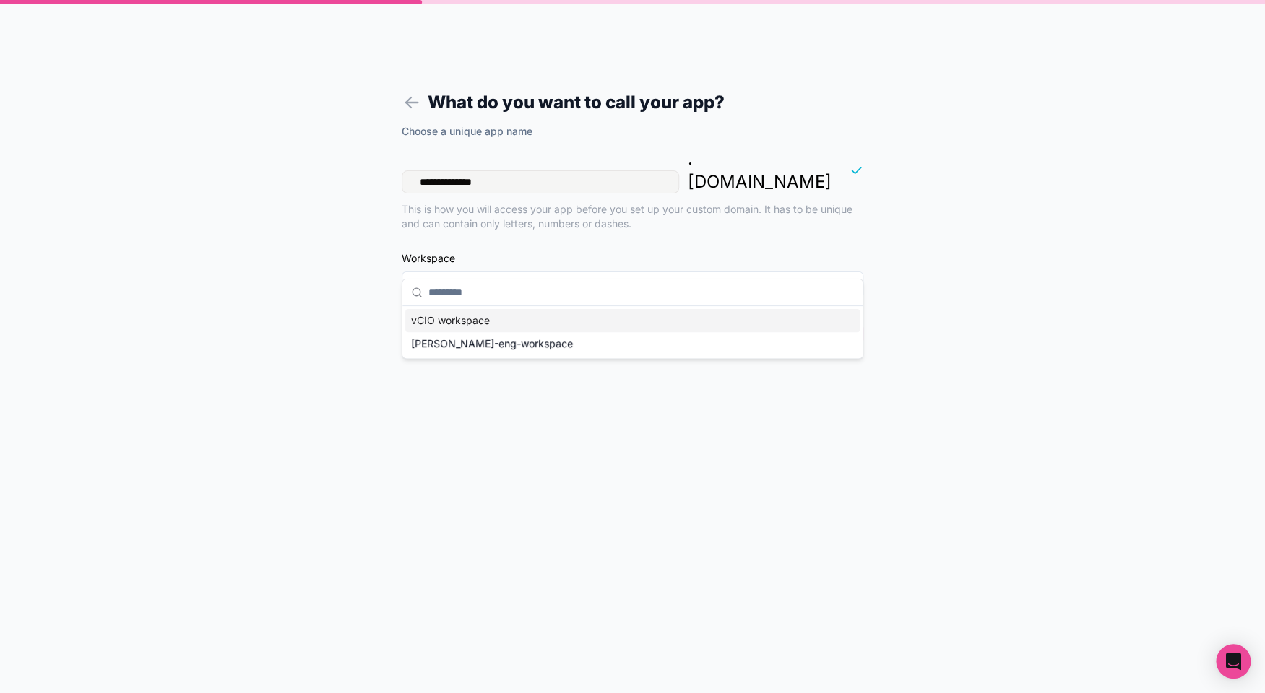
click at [586, 324] on div "vCIO workspace" at bounding box center [632, 320] width 454 height 23
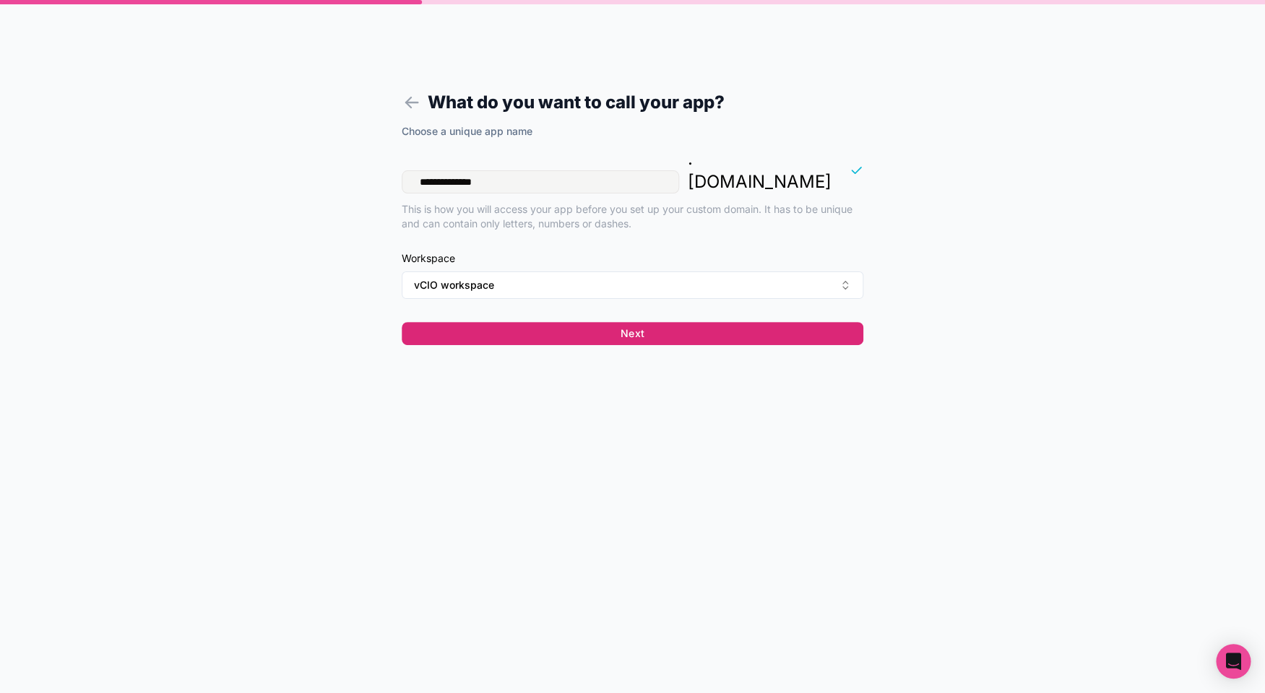
click at [643, 322] on button "Next" at bounding box center [633, 333] width 462 height 23
click at [638, 322] on button "Next" at bounding box center [633, 333] width 462 height 23
